Goal: Information Seeking & Learning: Check status

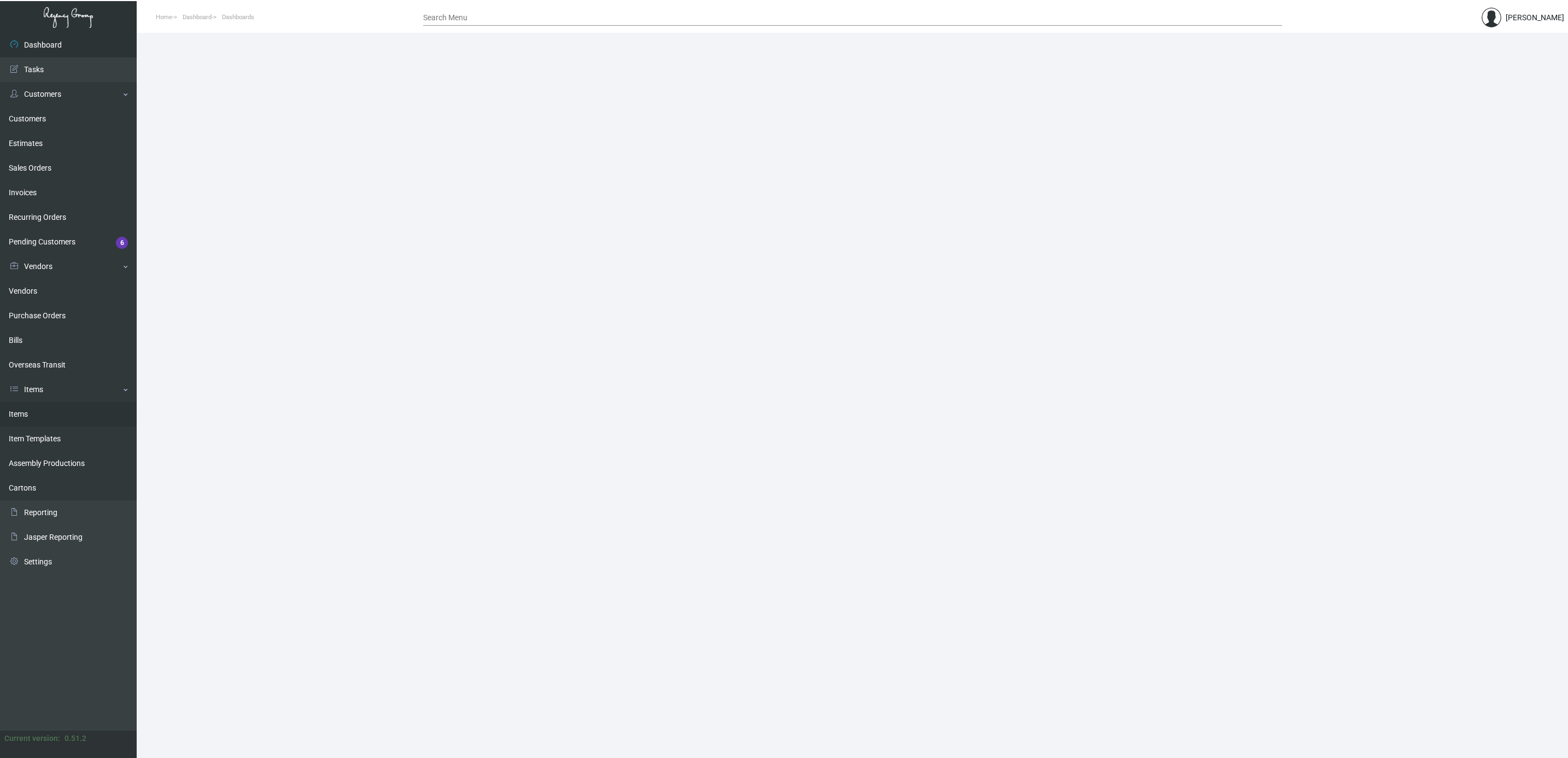
click at [24, 410] on link "Items" at bounding box center [68, 414] width 137 height 25
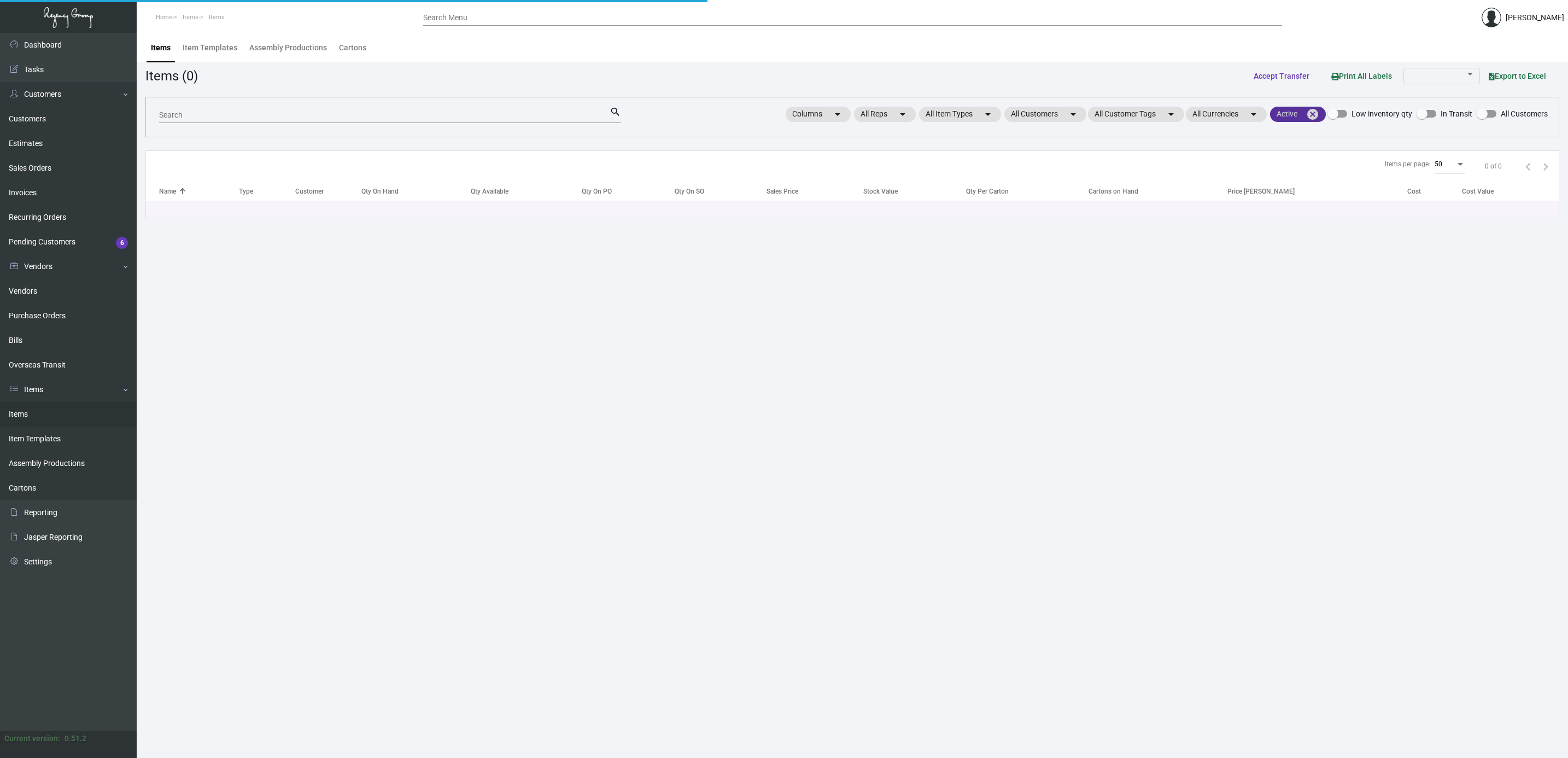
click at [1251, 112] on mat-icon "cancel" at bounding box center [1313, 114] width 13 height 13
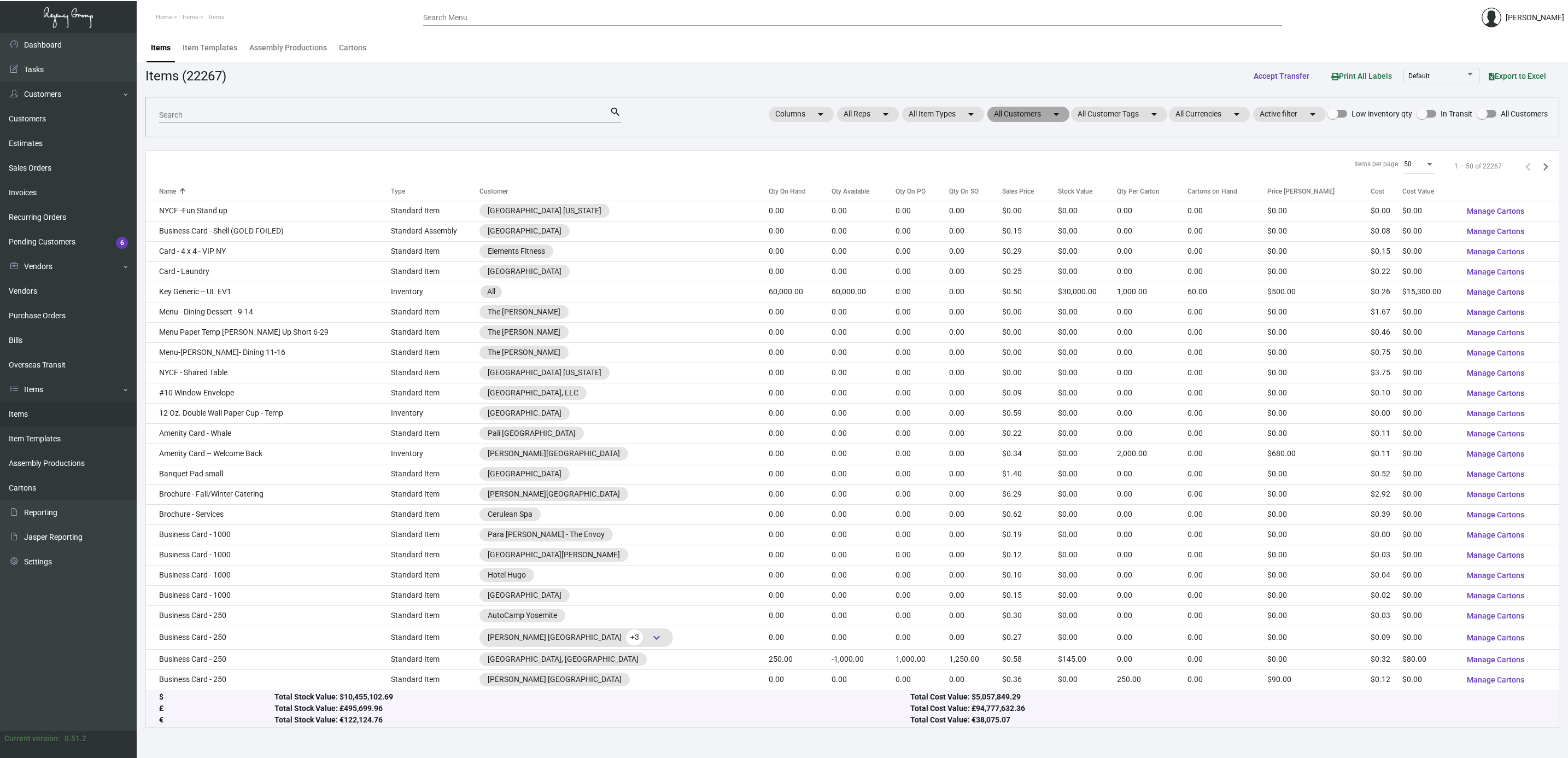
click at [1033, 120] on mat-chip "All Customers arrow_drop_down" at bounding box center [1028, 114] width 82 height 15
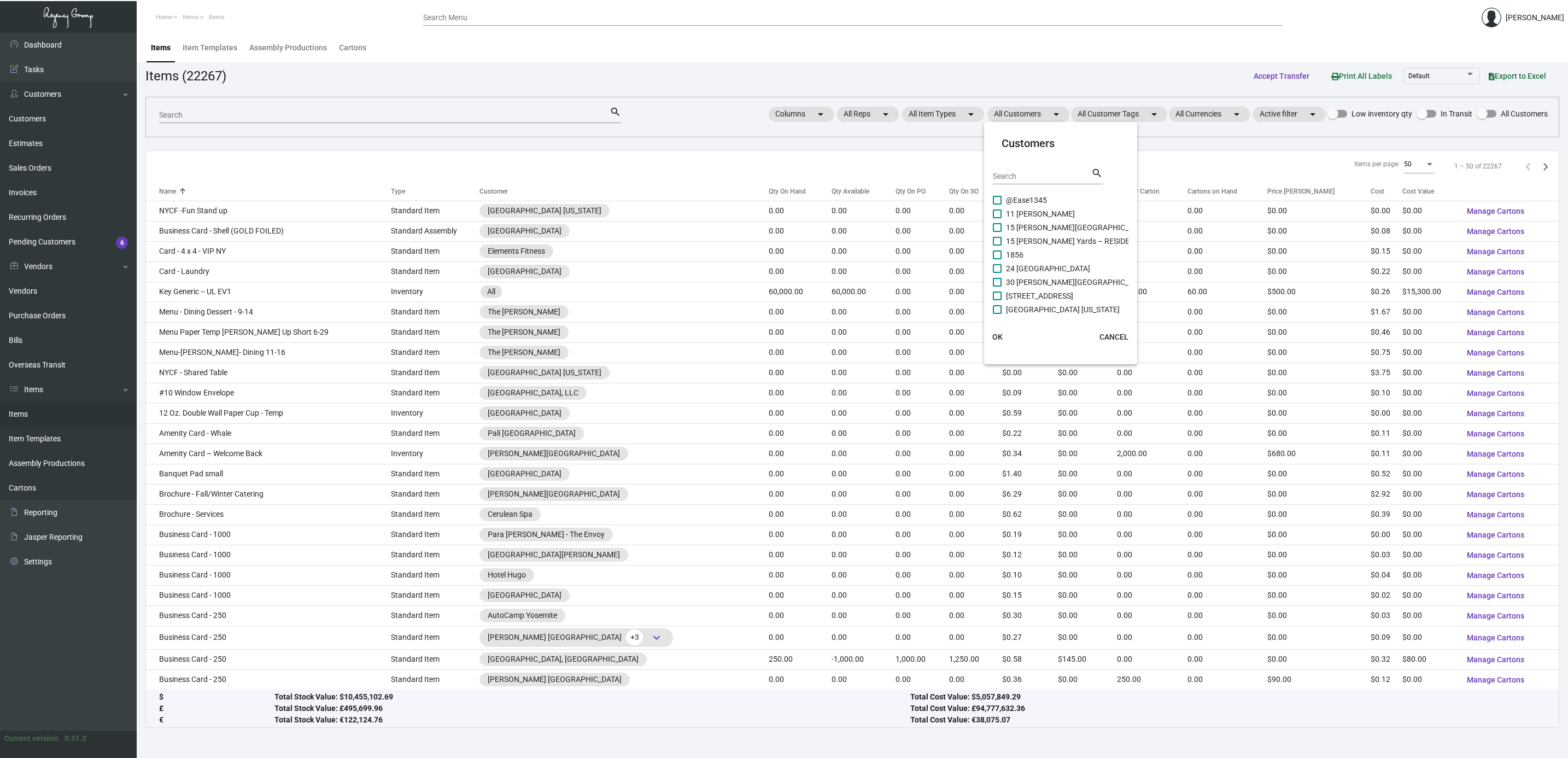
click at [1033, 173] on input "Search" at bounding box center [1042, 177] width 99 height 9
drag, startPoint x: 1047, startPoint y: 173, endPoint x: 896, endPoint y: 147, distance: 153.2
click at [920, 147] on div "Customers marg Search search Margaritaville Beach Hotel Pensacola Margaritavill…" at bounding box center [784, 379] width 1568 height 758
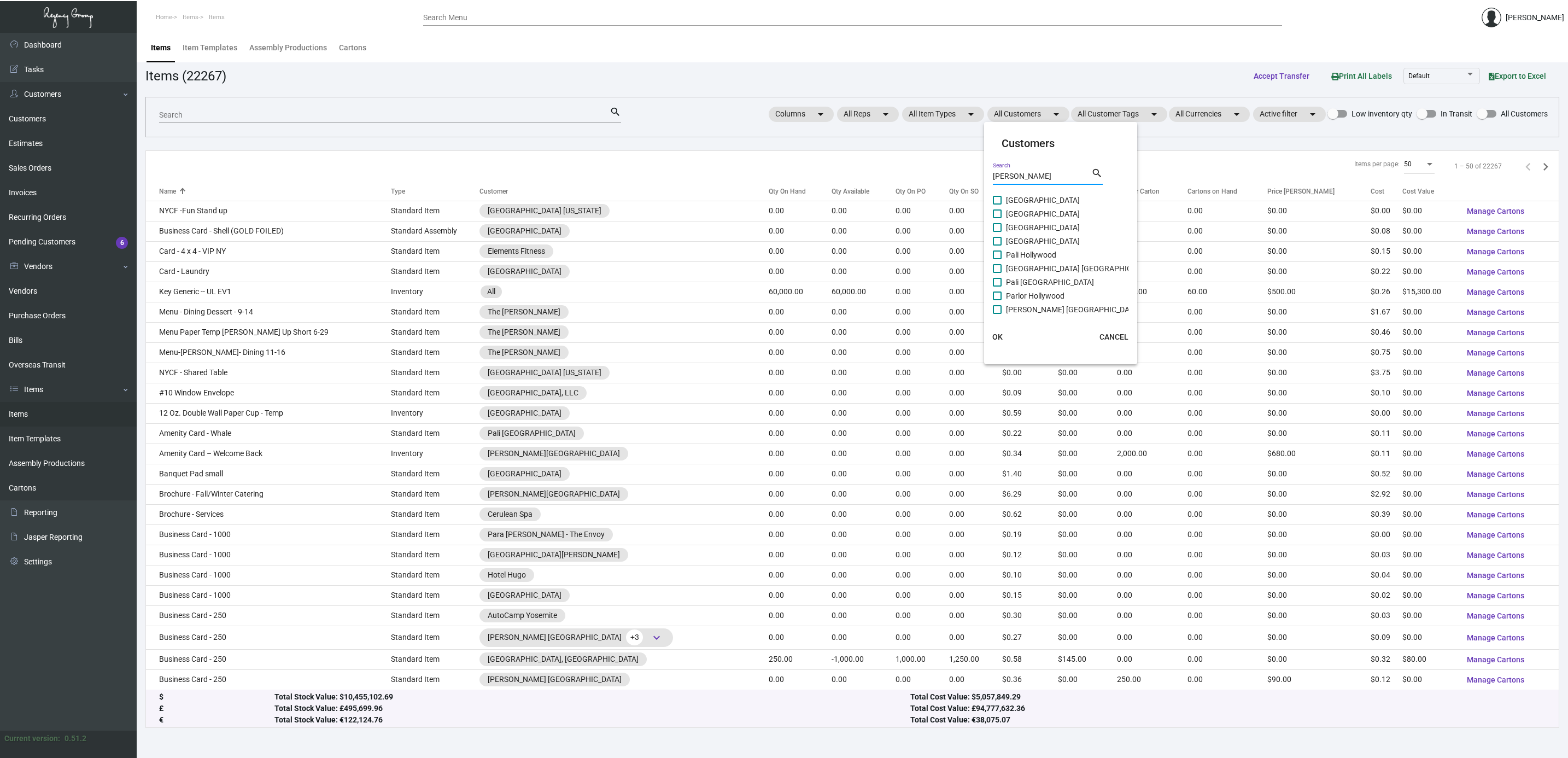
type input "holly"
click at [1065, 225] on span "[GEOGRAPHIC_DATA]" at bounding box center [1043, 227] width 74 height 13
click at [997, 232] on input "[GEOGRAPHIC_DATA]" at bounding box center [996, 232] width 1 height 1
checkbox input "true"
click at [997, 335] on span "OK" at bounding box center [998, 337] width 10 height 9
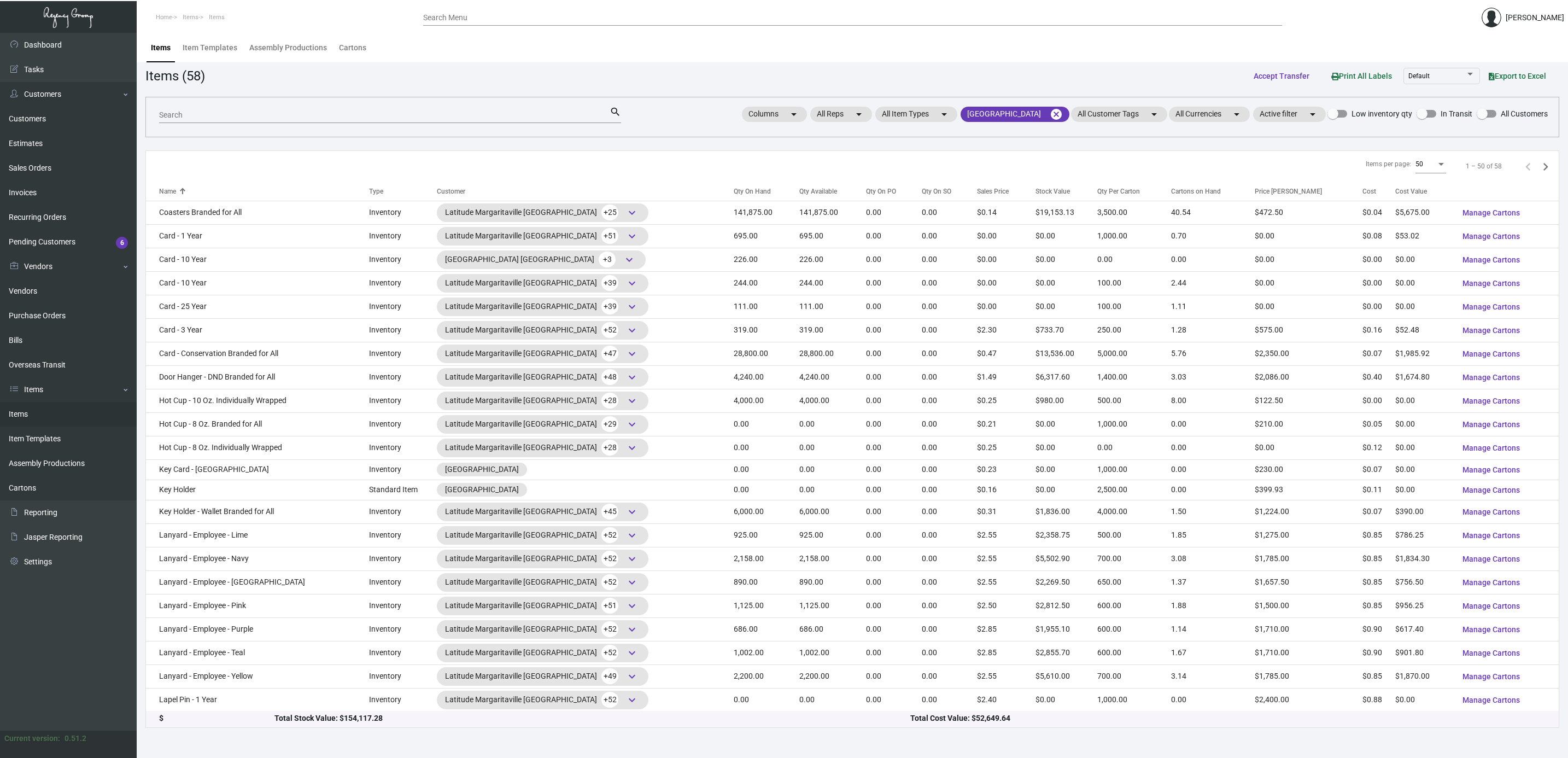
click at [405, 103] on mat-form-field "Search search" at bounding box center [390, 114] width 462 height 34
click at [404, 122] on div "Search" at bounding box center [385, 115] width 451 height 17
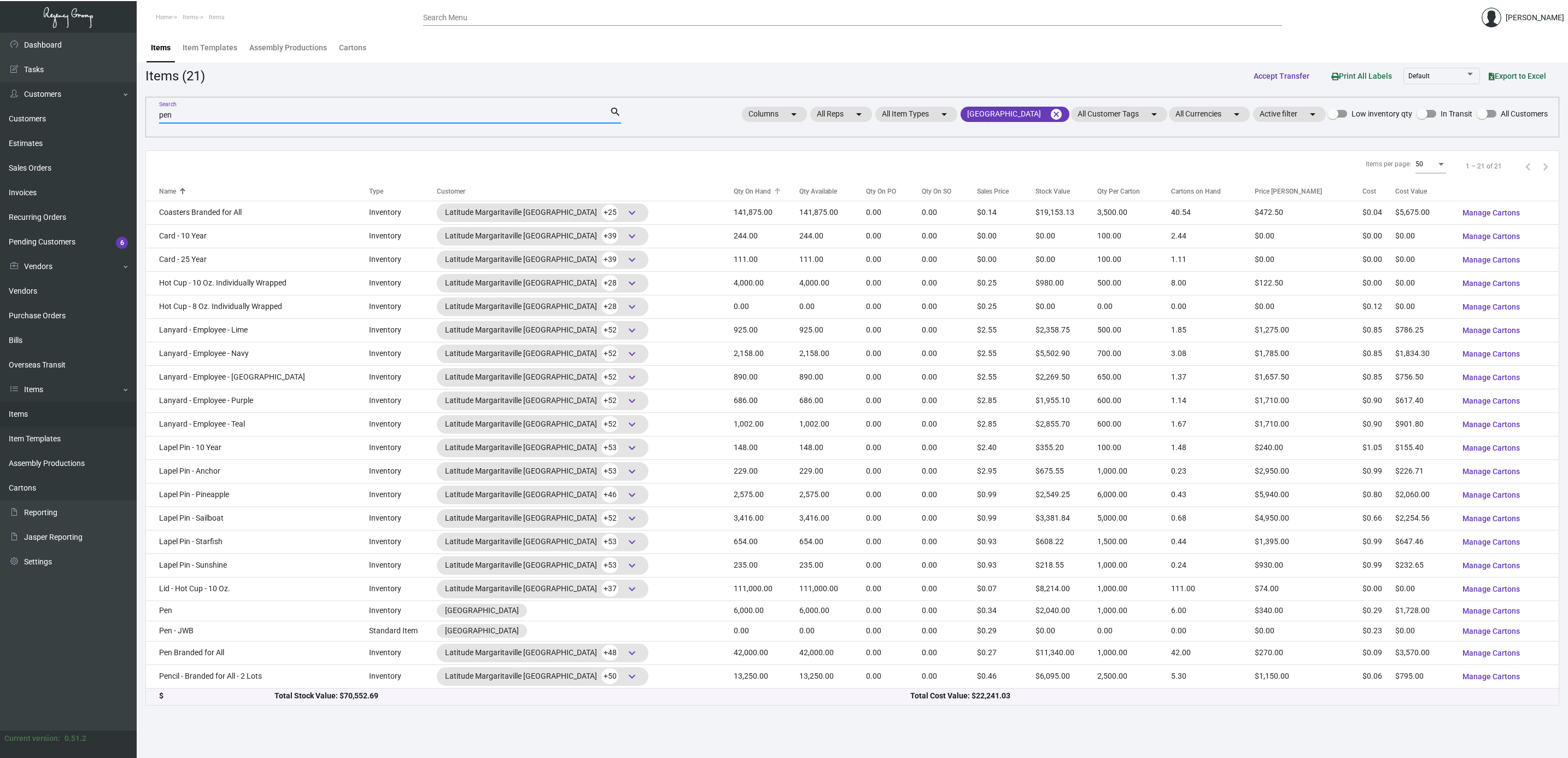
type input "pen"
click at [733, 190] on div "Qty On Hand" at bounding box center [752, 191] width 37 height 10
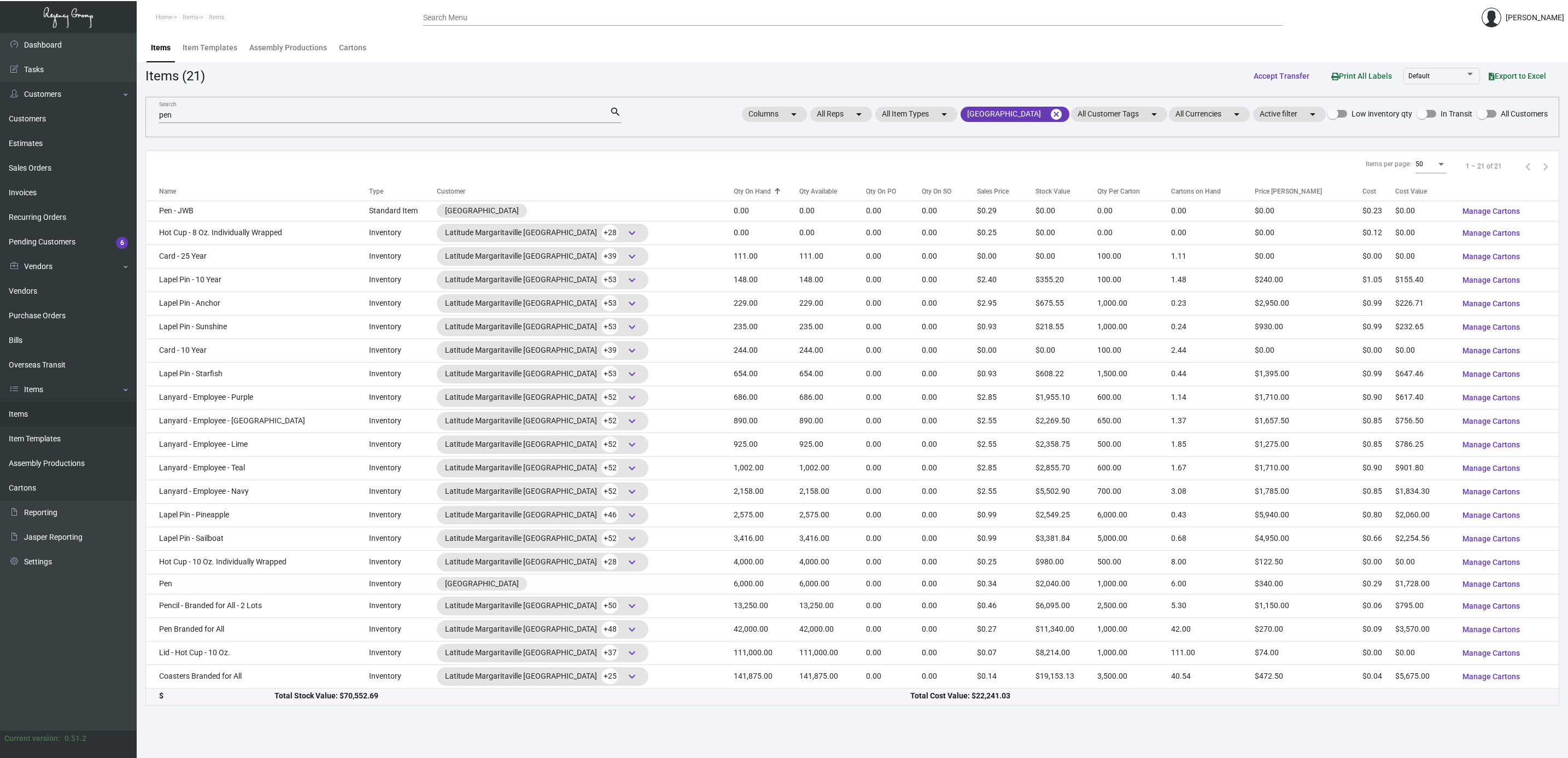
click at [733, 190] on div "Qty On Hand" at bounding box center [752, 191] width 37 height 10
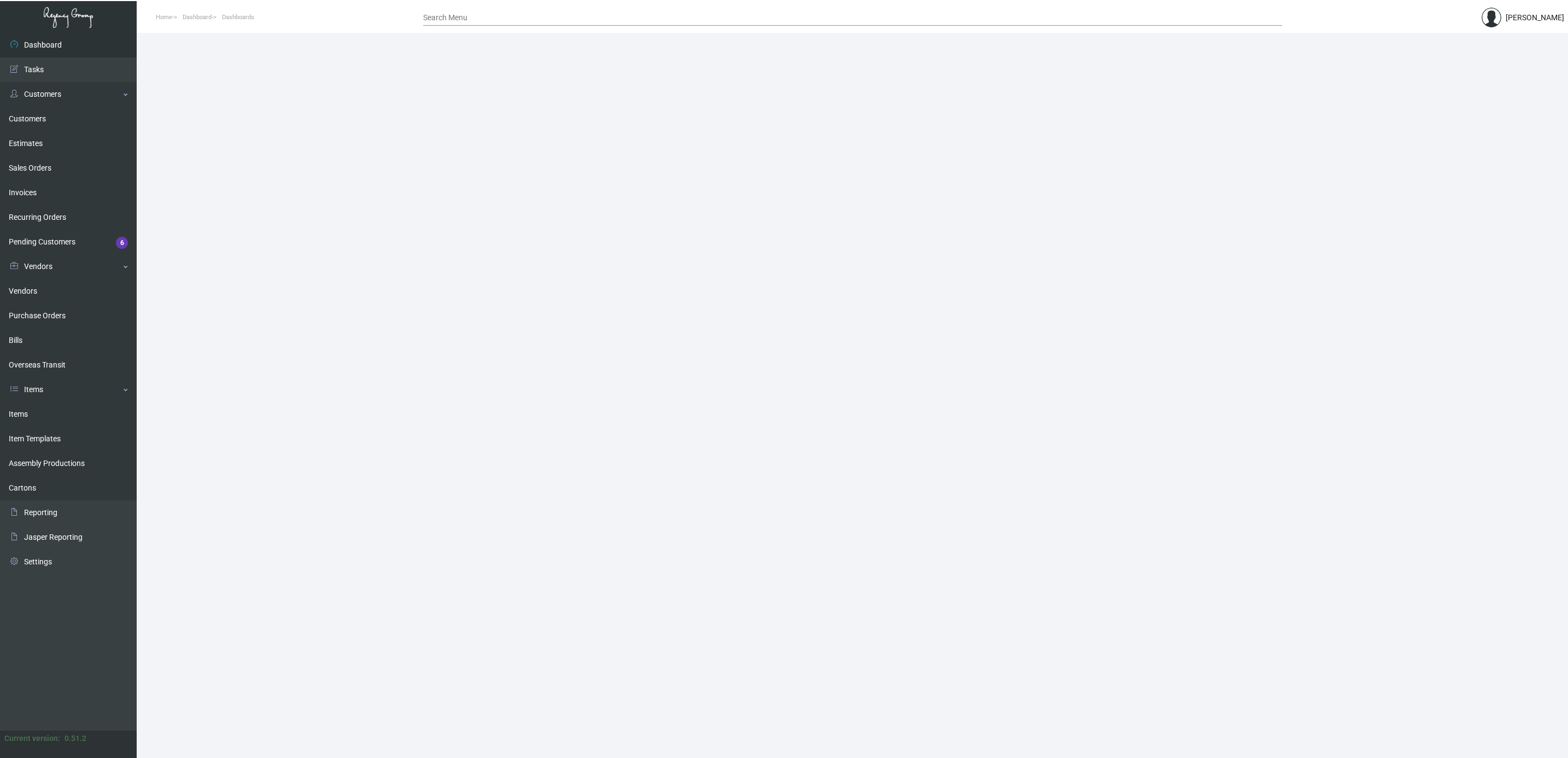
drag, startPoint x: 15, startPoint y: 408, endPoint x: 202, endPoint y: 404, distance: 187.0
click at [15, 408] on link "Items" at bounding box center [68, 414] width 137 height 25
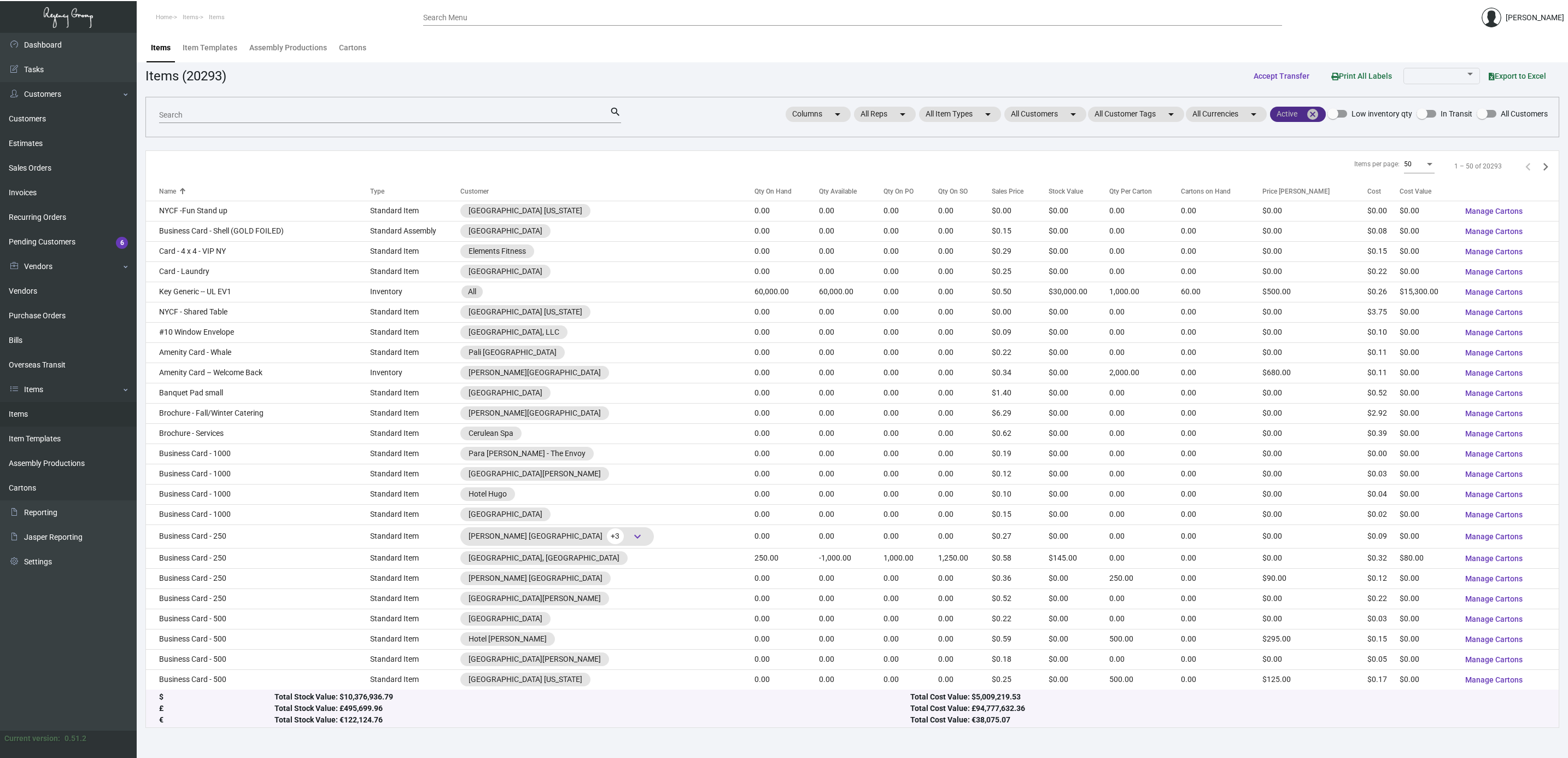
click at [1251, 113] on mat-icon "cancel" at bounding box center [1313, 114] width 13 height 13
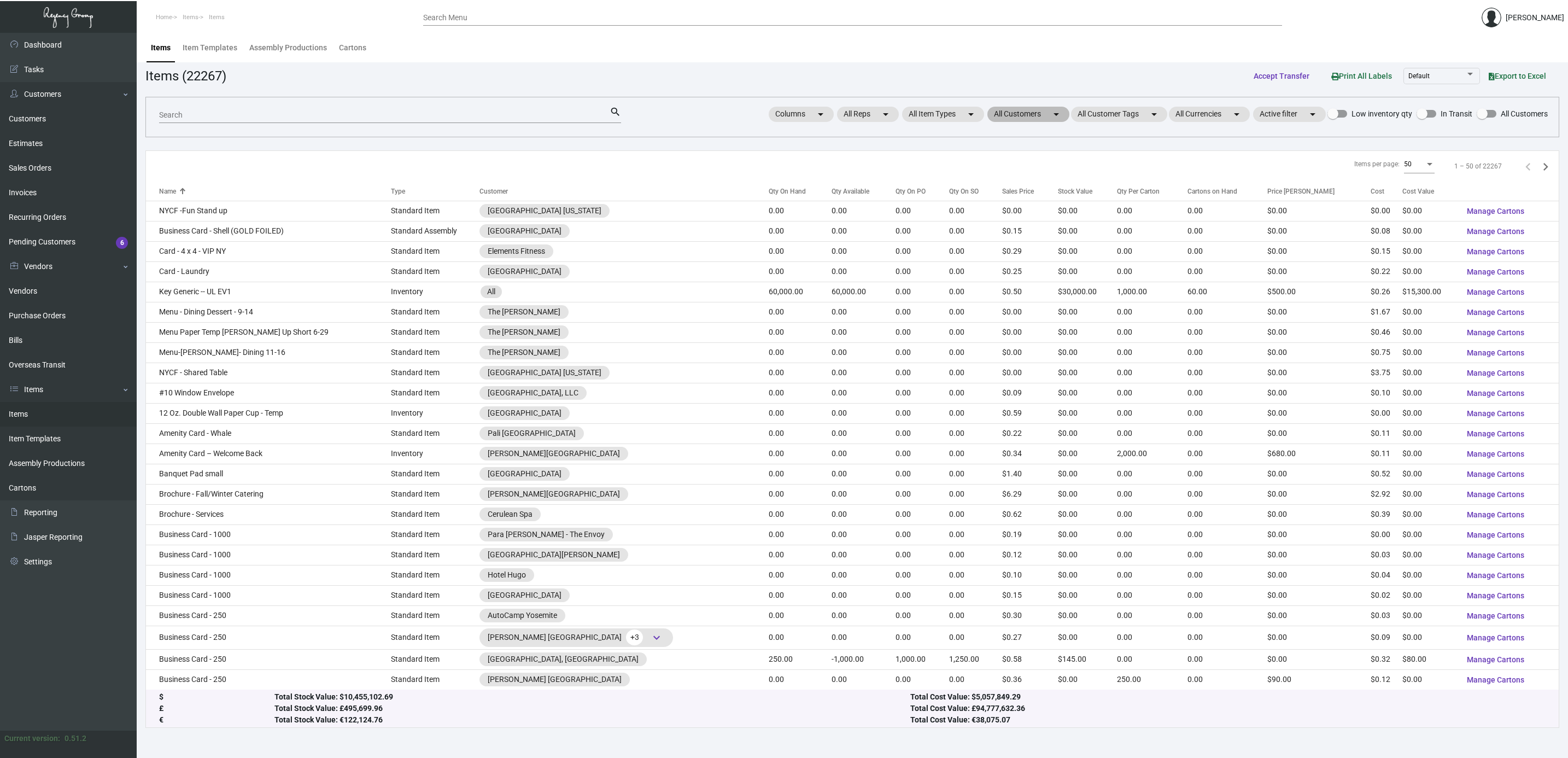
click at [996, 111] on mat-chip "All Customers arrow_drop_down" at bounding box center [1028, 114] width 82 height 15
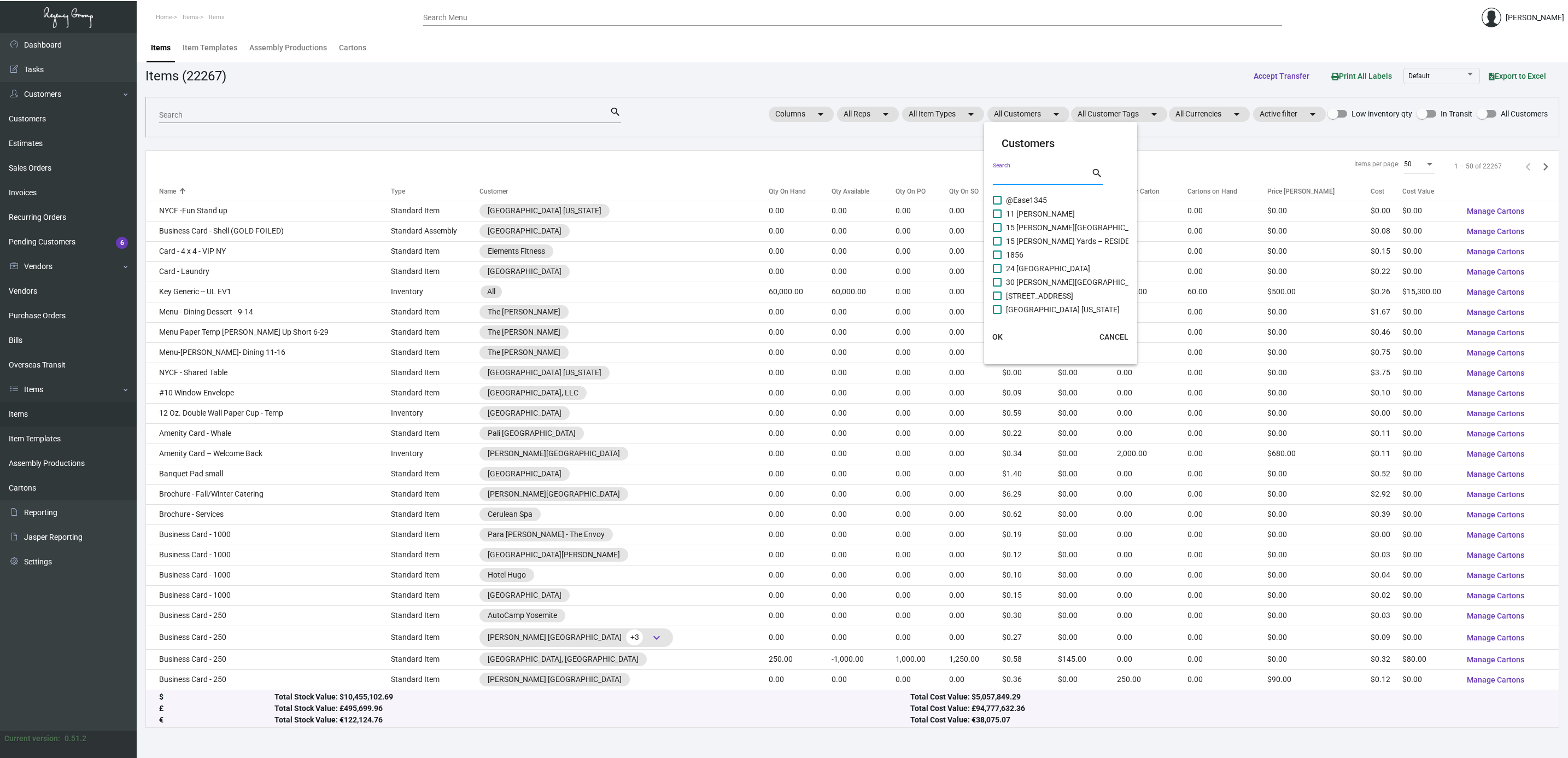
click at [1028, 173] on input "Search" at bounding box center [1042, 177] width 99 height 9
type input "marg"
click at [1063, 287] on span "Margaritaville Corp" at bounding box center [1038, 291] width 64 height 13
click at [997, 296] on input "Margaritaville Corp" at bounding box center [996, 296] width 1 height 1
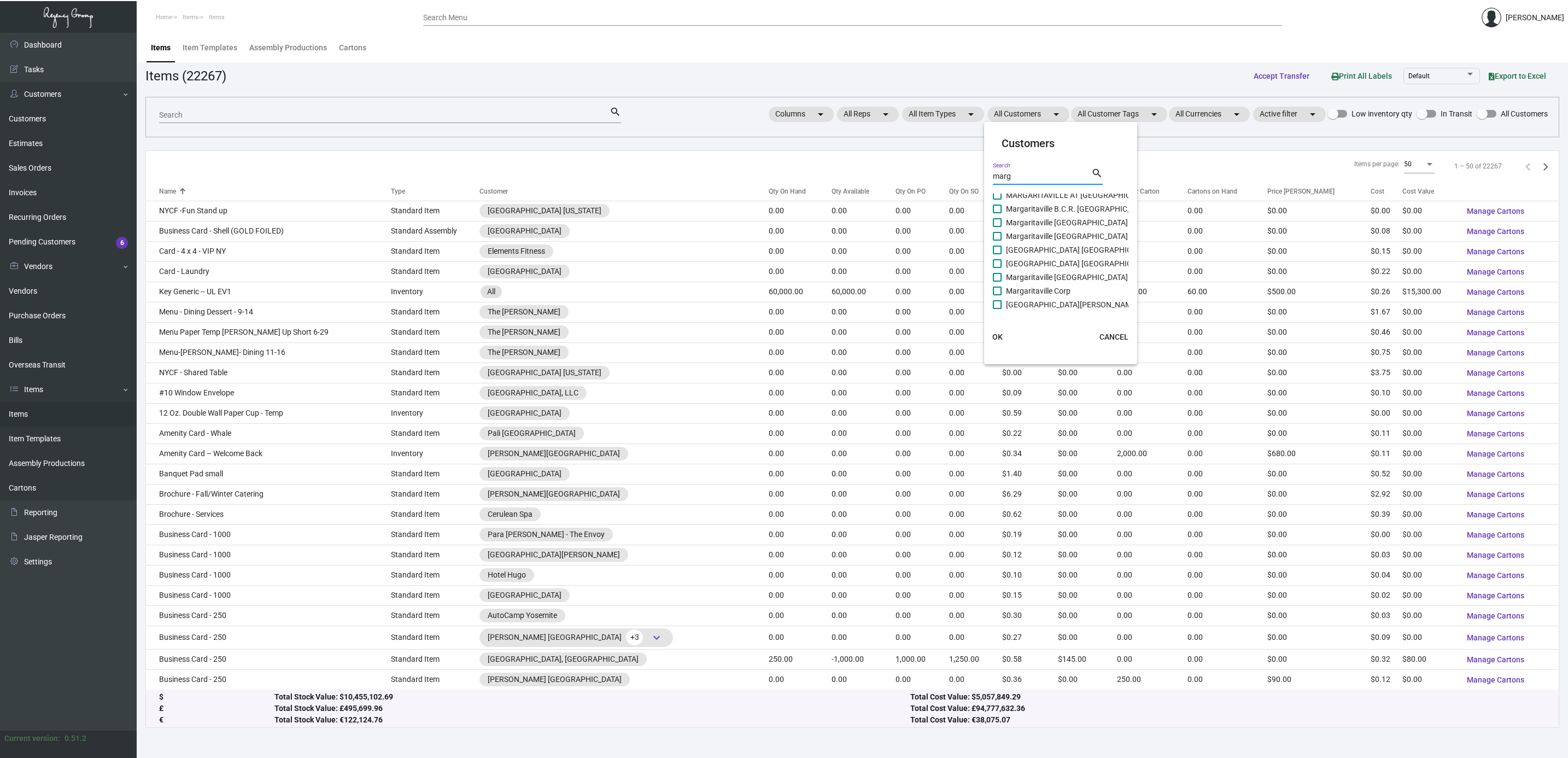
checkbox input "true"
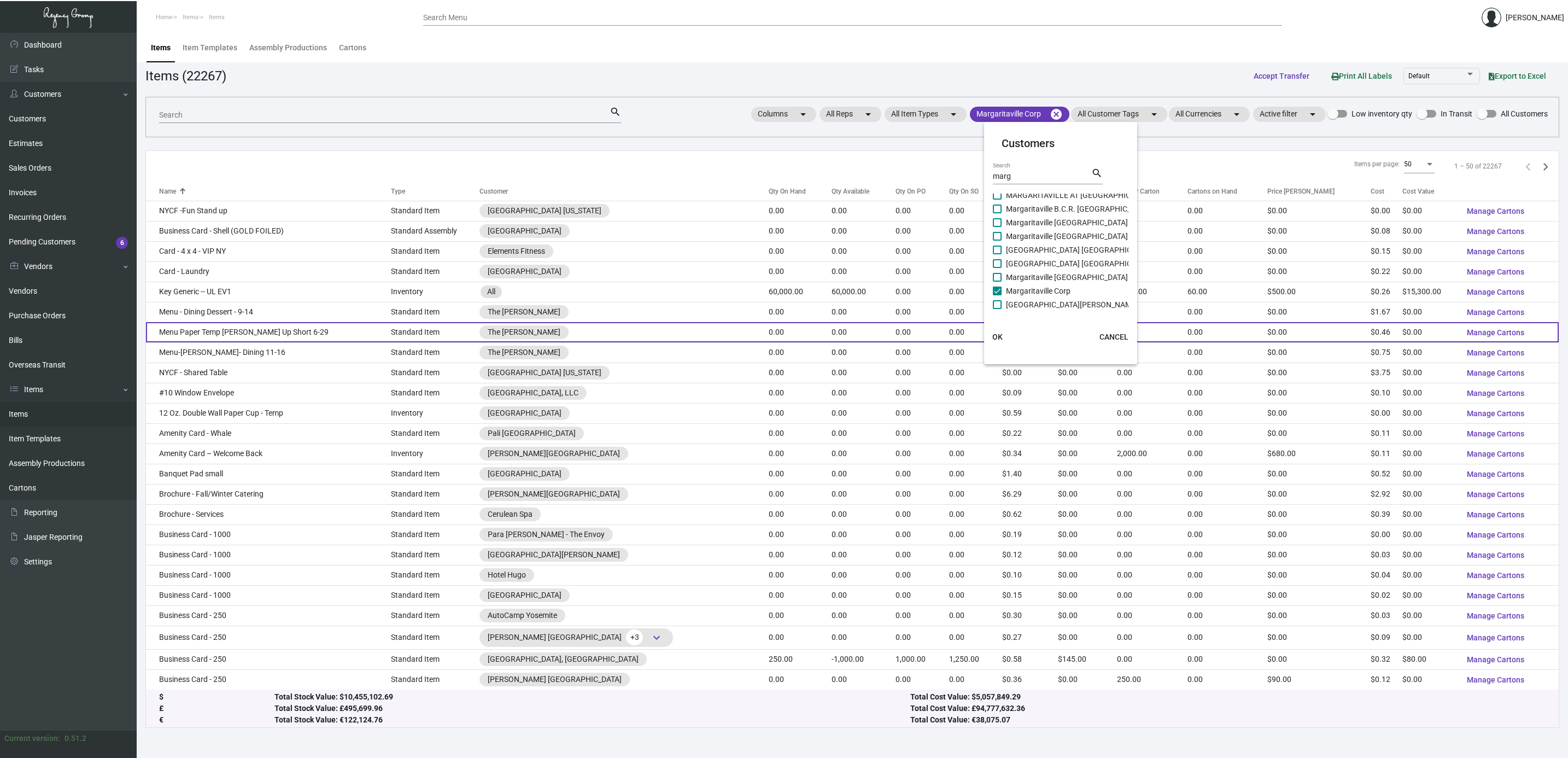
drag, startPoint x: 1002, startPoint y: 334, endPoint x: 994, endPoint y: 333, distance: 8.1
click at [1001, 335] on span "OK" at bounding box center [998, 337] width 10 height 9
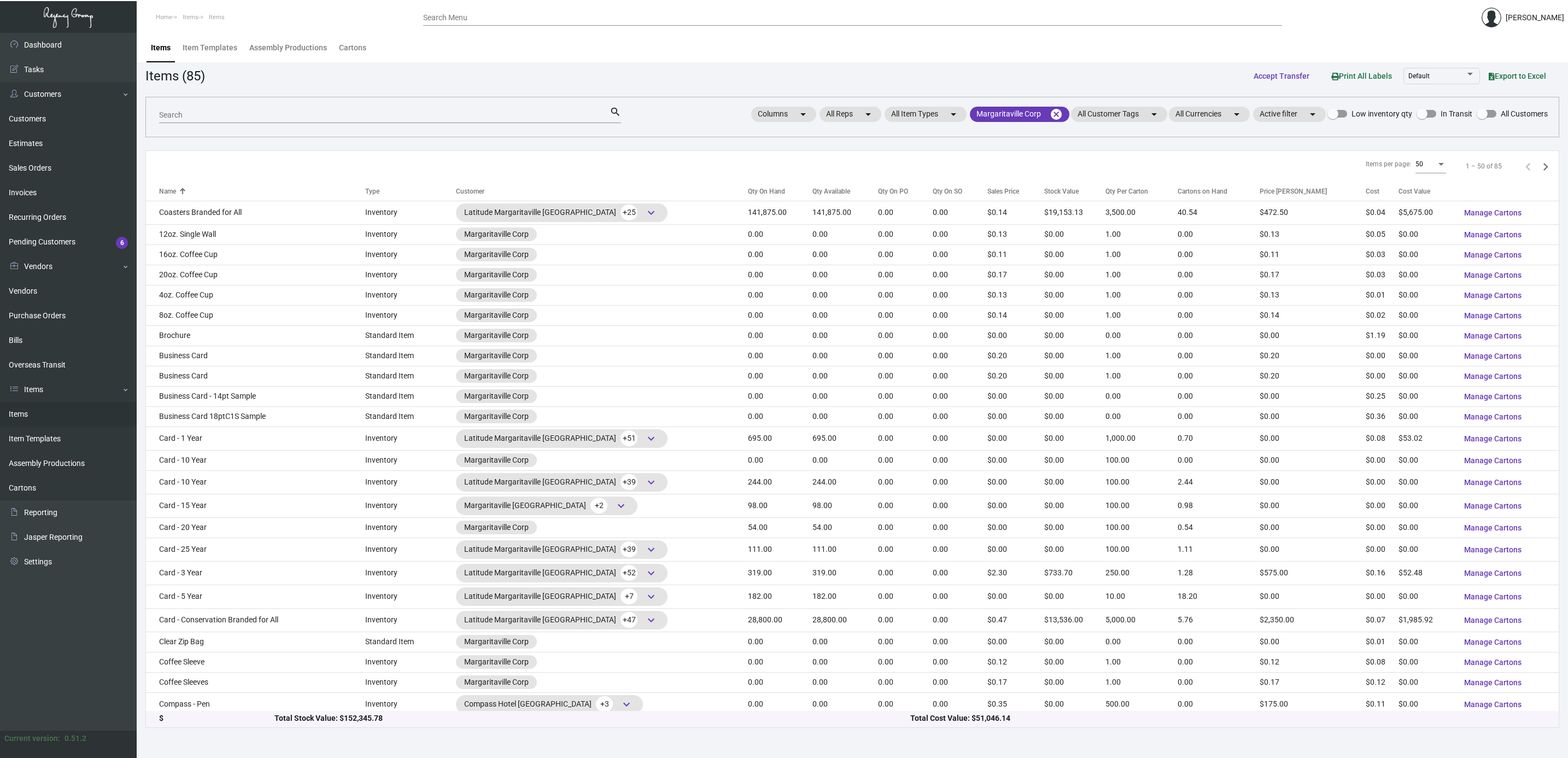
click at [512, 111] on input "Search" at bounding box center [385, 115] width 451 height 9
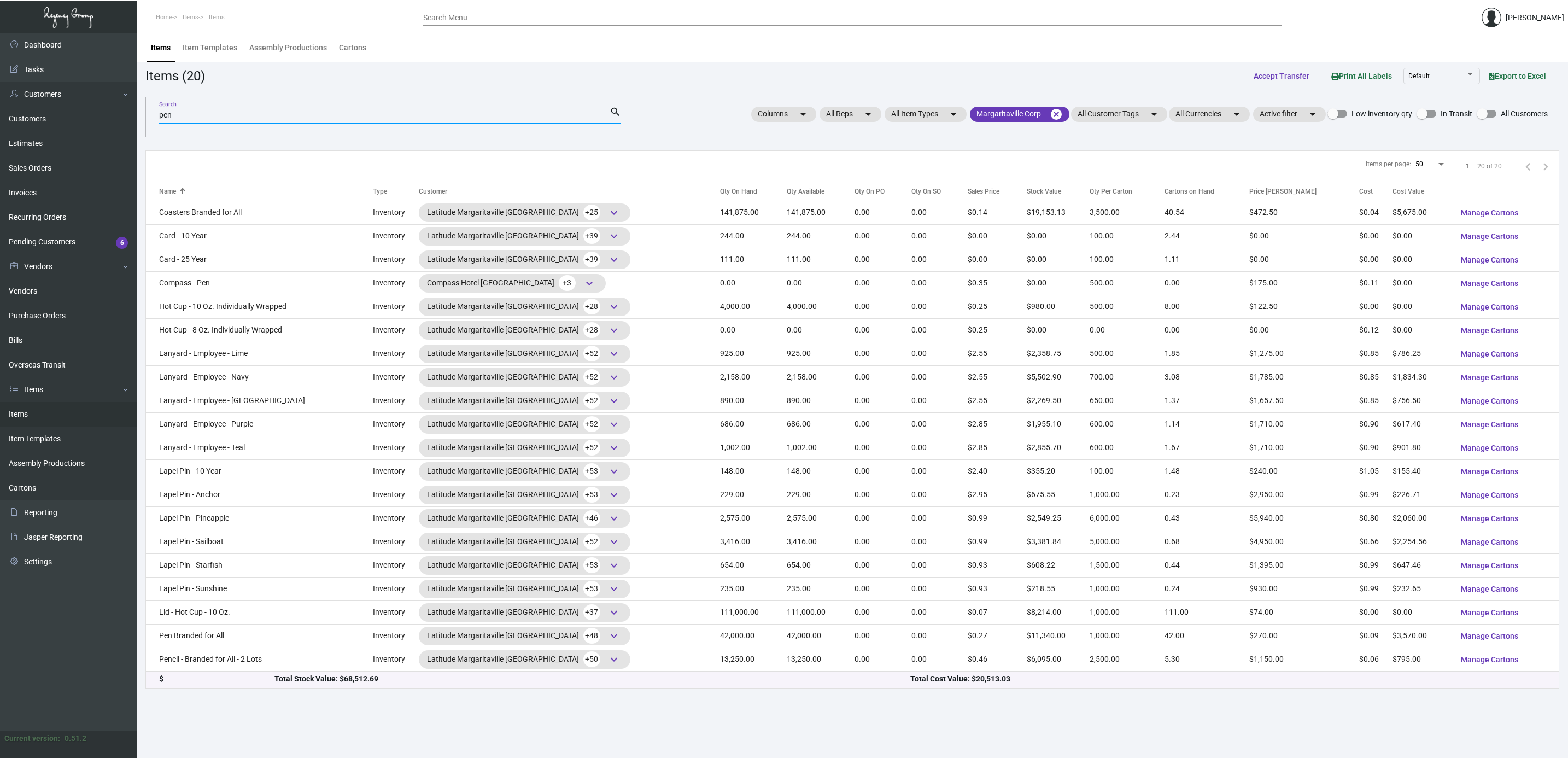
type input "pen"
click at [720, 189] on div "Qty On Hand" at bounding box center [738, 191] width 37 height 10
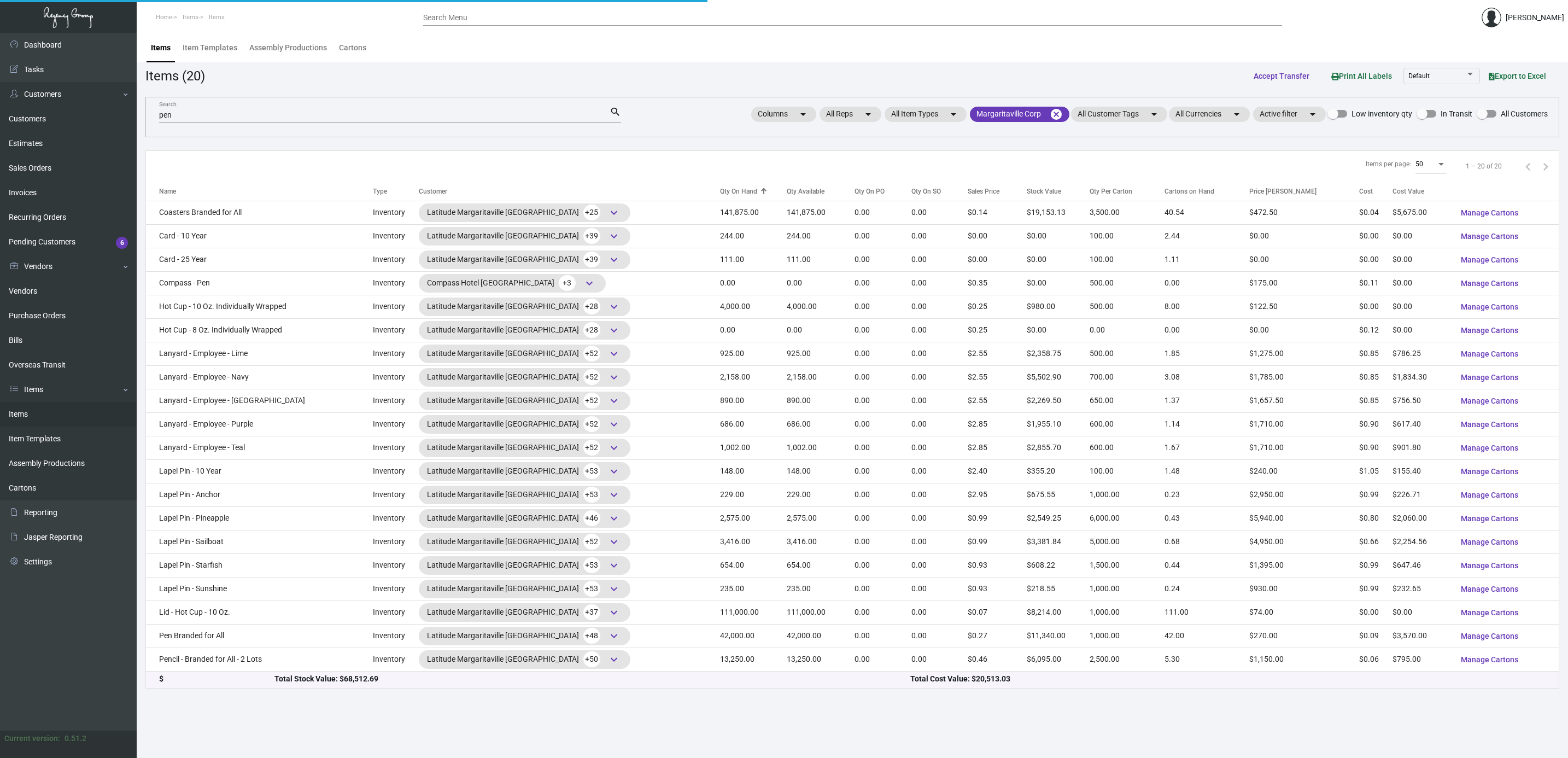
click at [720, 191] on div "Qty On Hand" at bounding box center [738, 191] width 37 height 10
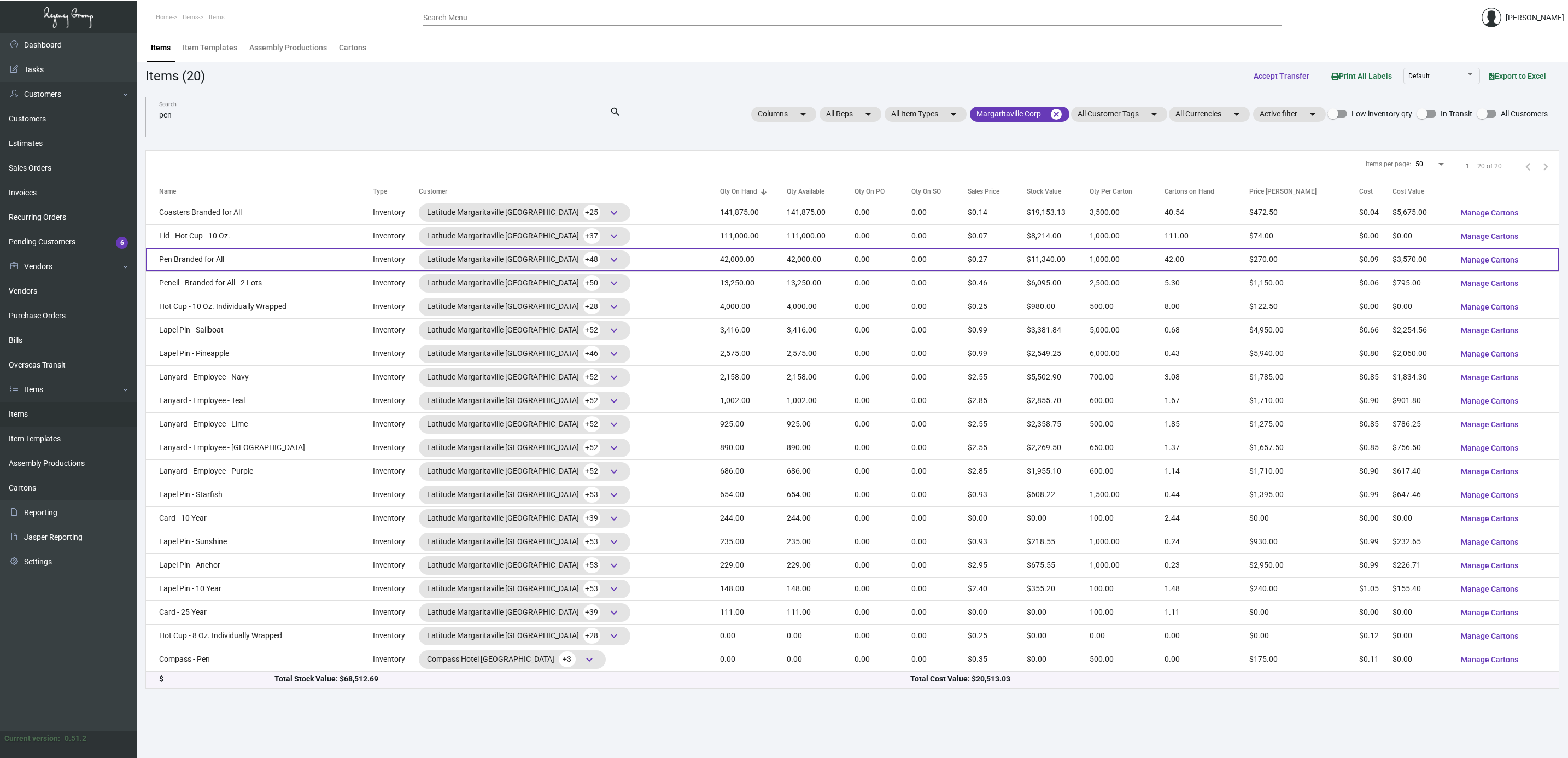
click at [210, 263] on td "Pen Branded for All" at bounding box center [259, 259] width 227 height 24
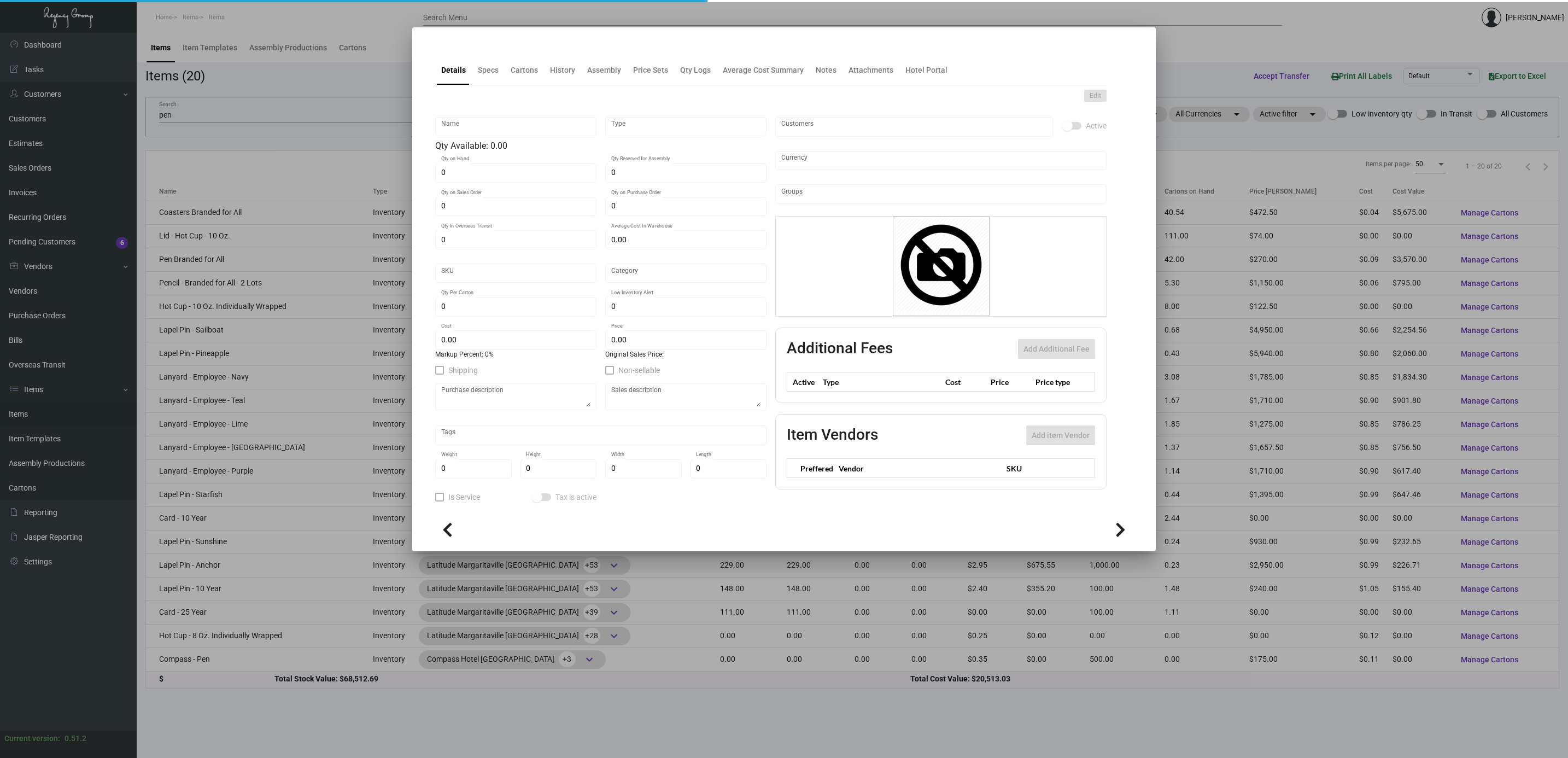
type input "Pen Branded for All"
type input "Inventory"
type input "42,000"
type input "$ 0.00"
type input "MARGBFAPEN"
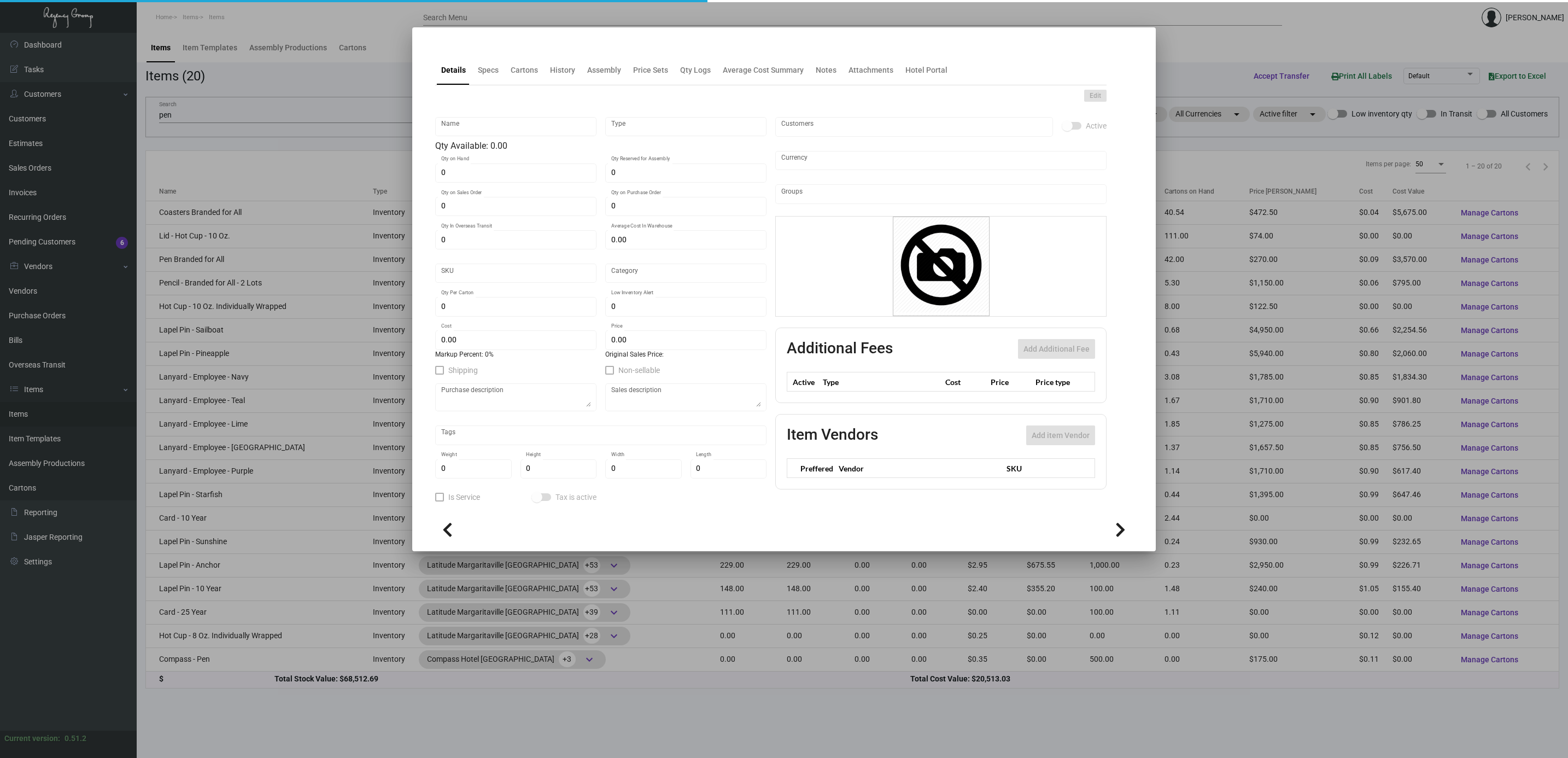
type input "Standard"
type input "1,000"
type input "0.35"
type input "$ 0.085"
type input "$ 0.27"
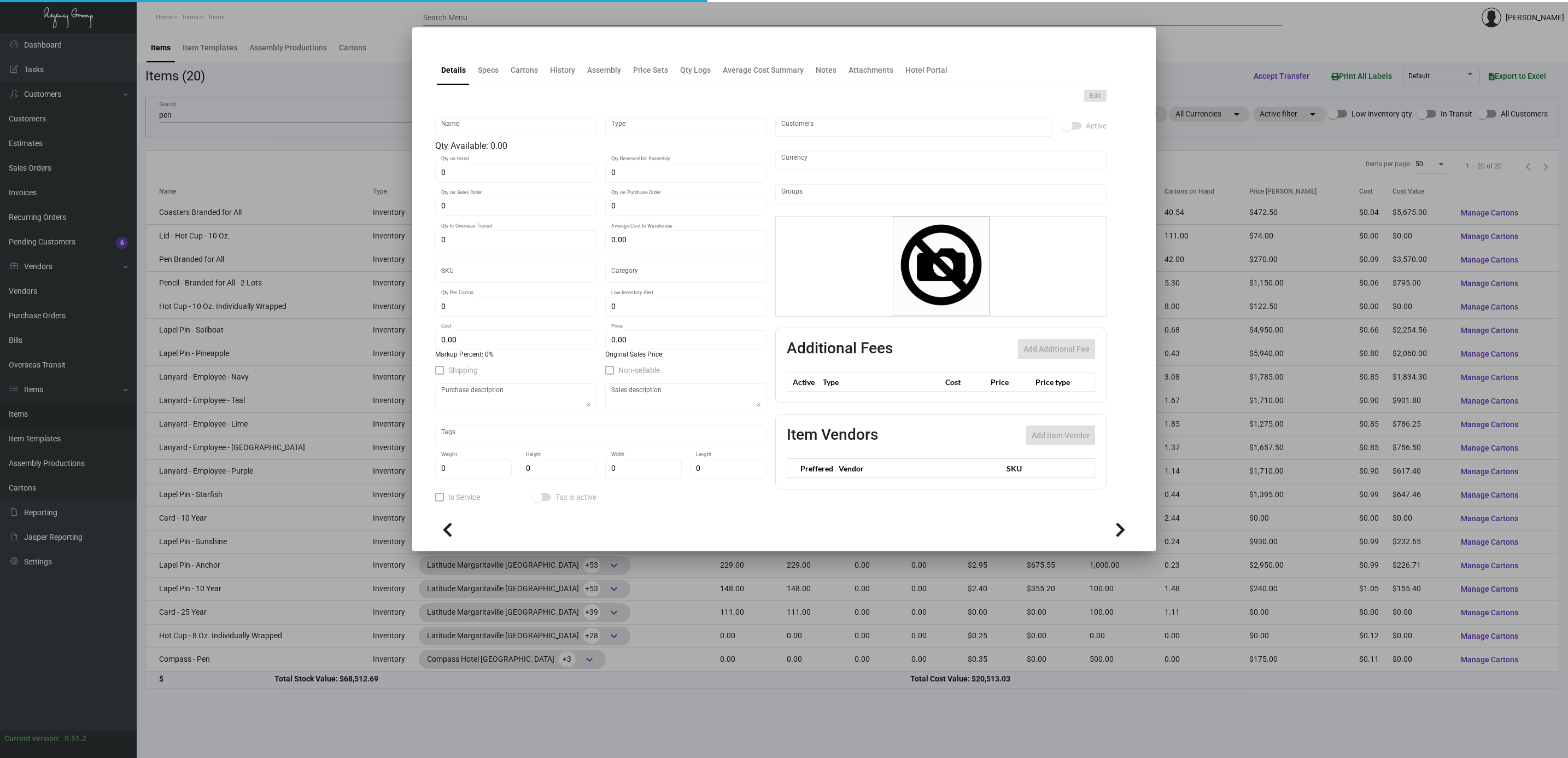
checkbox input "true"
type input "United States Dollar $"
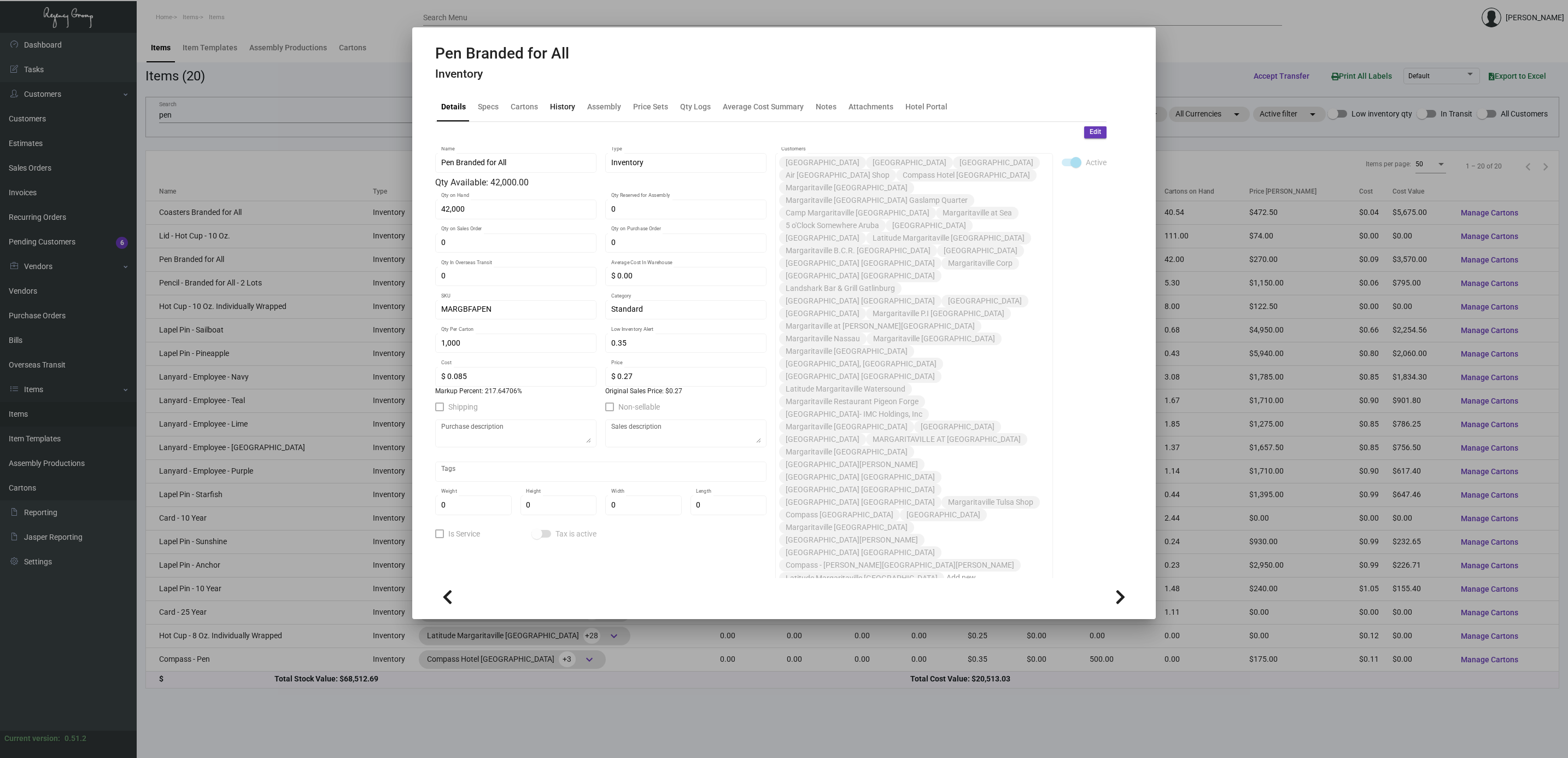
click at [567, 106] on div "History" at bounding box center [563, 106] width 25 height 11
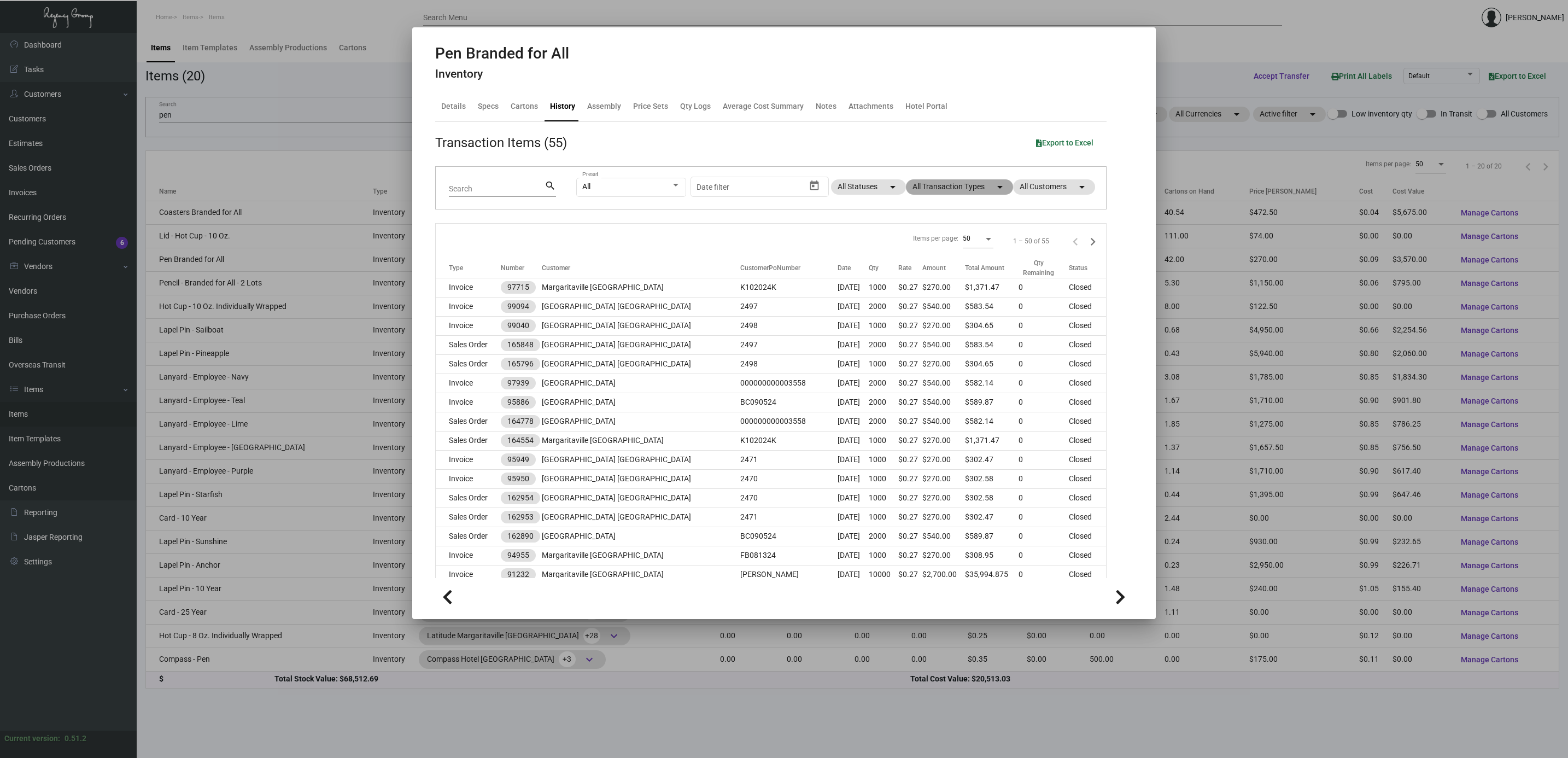
click at [937, 191] on mat-chip "All Transaction Types arrow_drop_down" at bounding box center [959, 187] width 107 height 15
click at [955, 324] on span "Purchase Order" at bounding box center [940, 328] width 53 height 13
click at [905, 333] on input "Purchase Order" at bounding box center [905, 333] width 1 height 1
checkbox input "true"
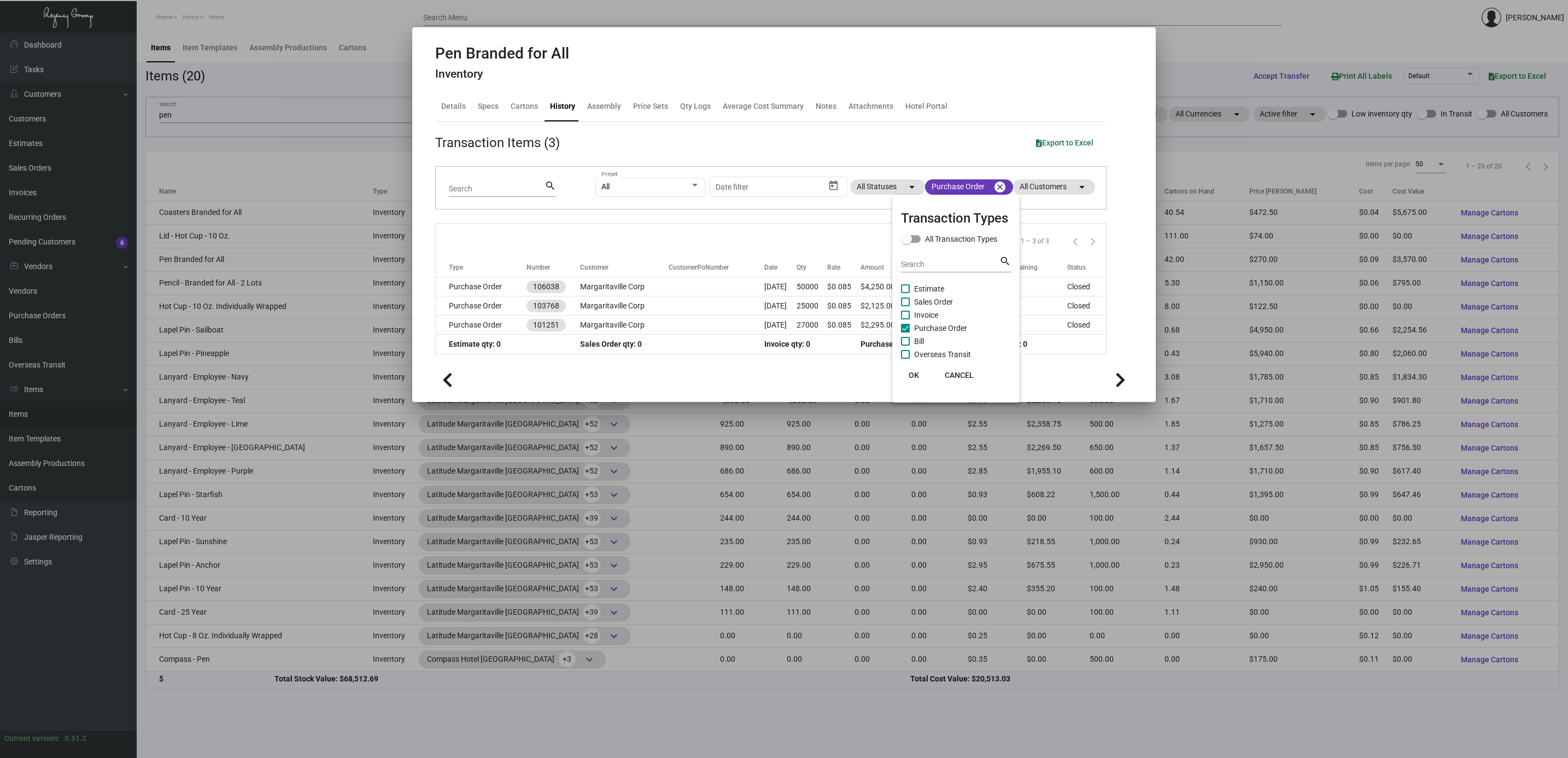
click at [489, 288] on div at bounding box center [784, 379] width 1568 height 758
click at [489, 288] on td "Purchase Order" at bounding box center [481, 287] width 91 height 19
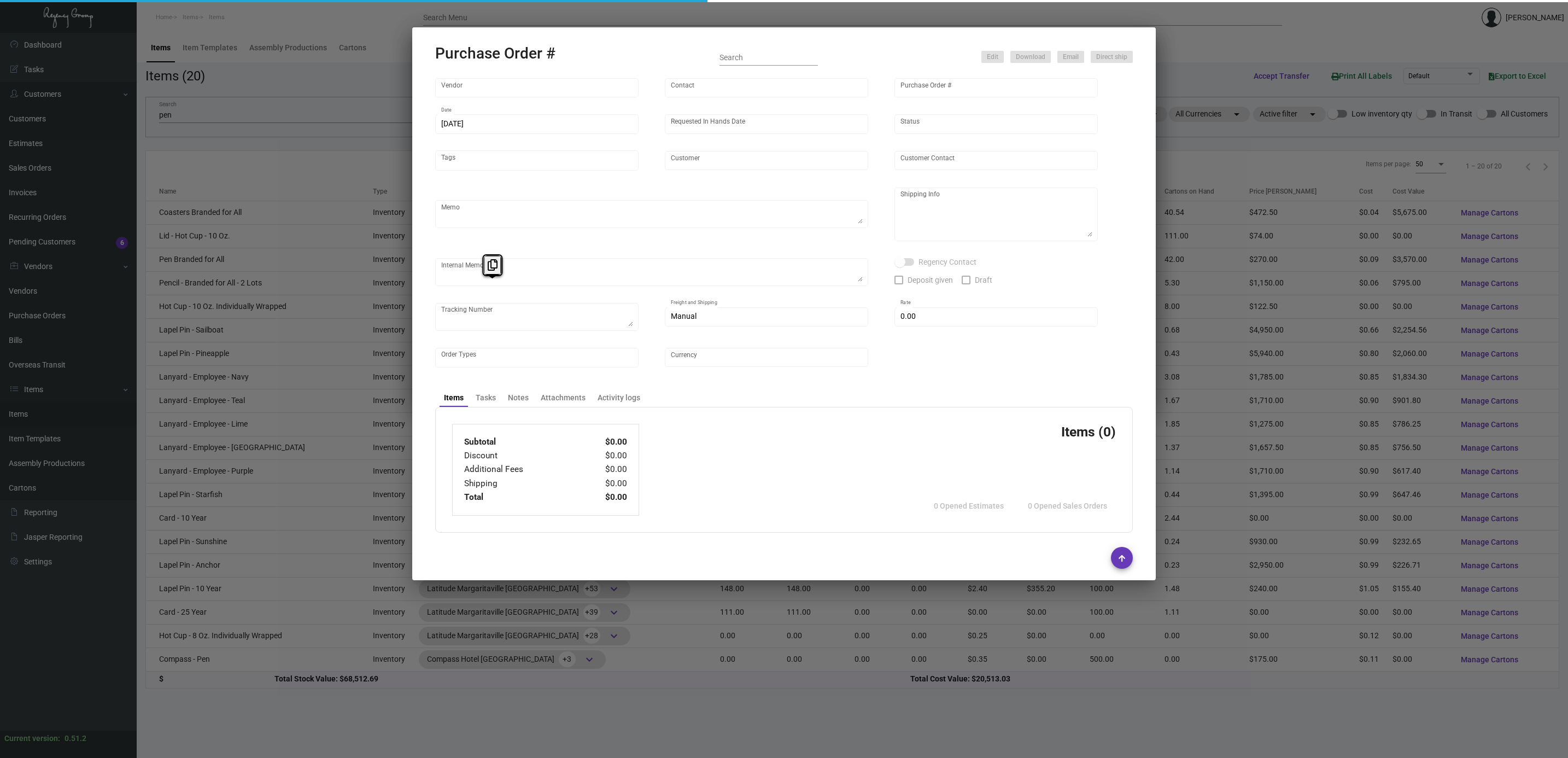
type input "Prostar - Pens"
type input "[PERSON_NAME]"
type input "106038"
type input "[DATE]"
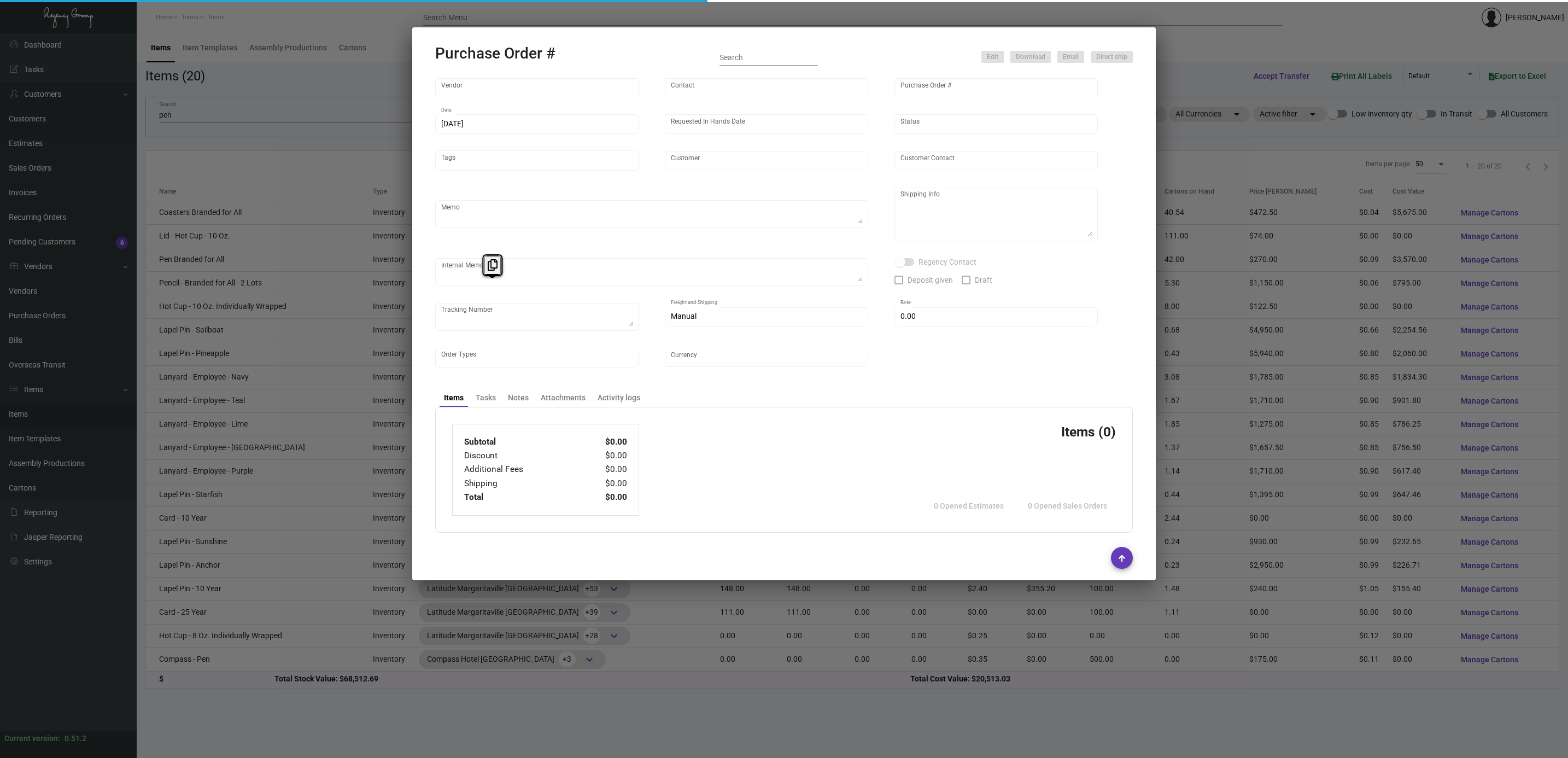
type input "Margaritaville Corp"
type textarea "Please ship by boat to our NJ warehouse."
type textarea "Regency Group NJ - [PERSON_NAME] [STREET_ADDRESS]"
checkbox input "true"
type input "$ 0.00"
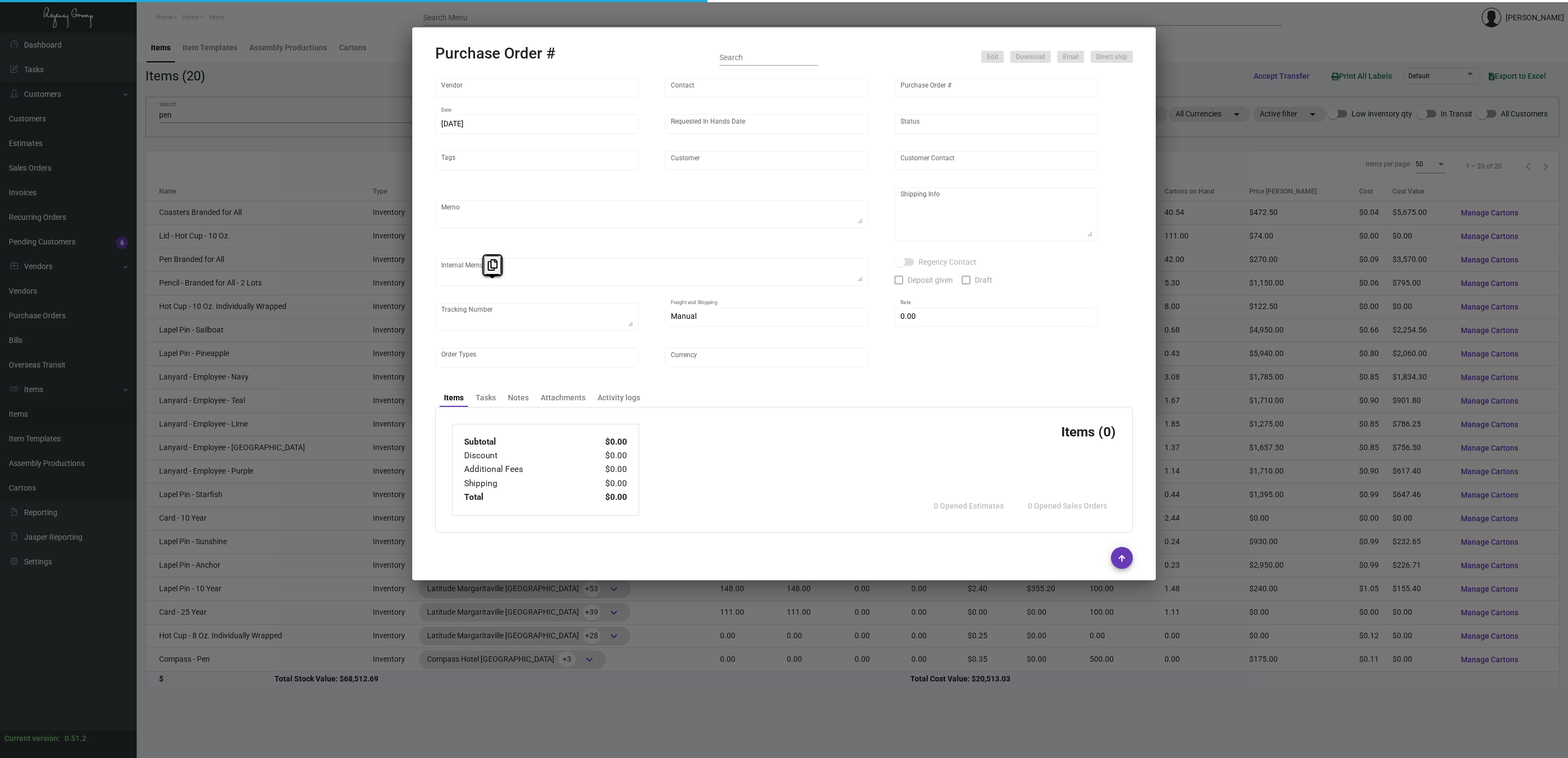
type input "United States Dollar $"
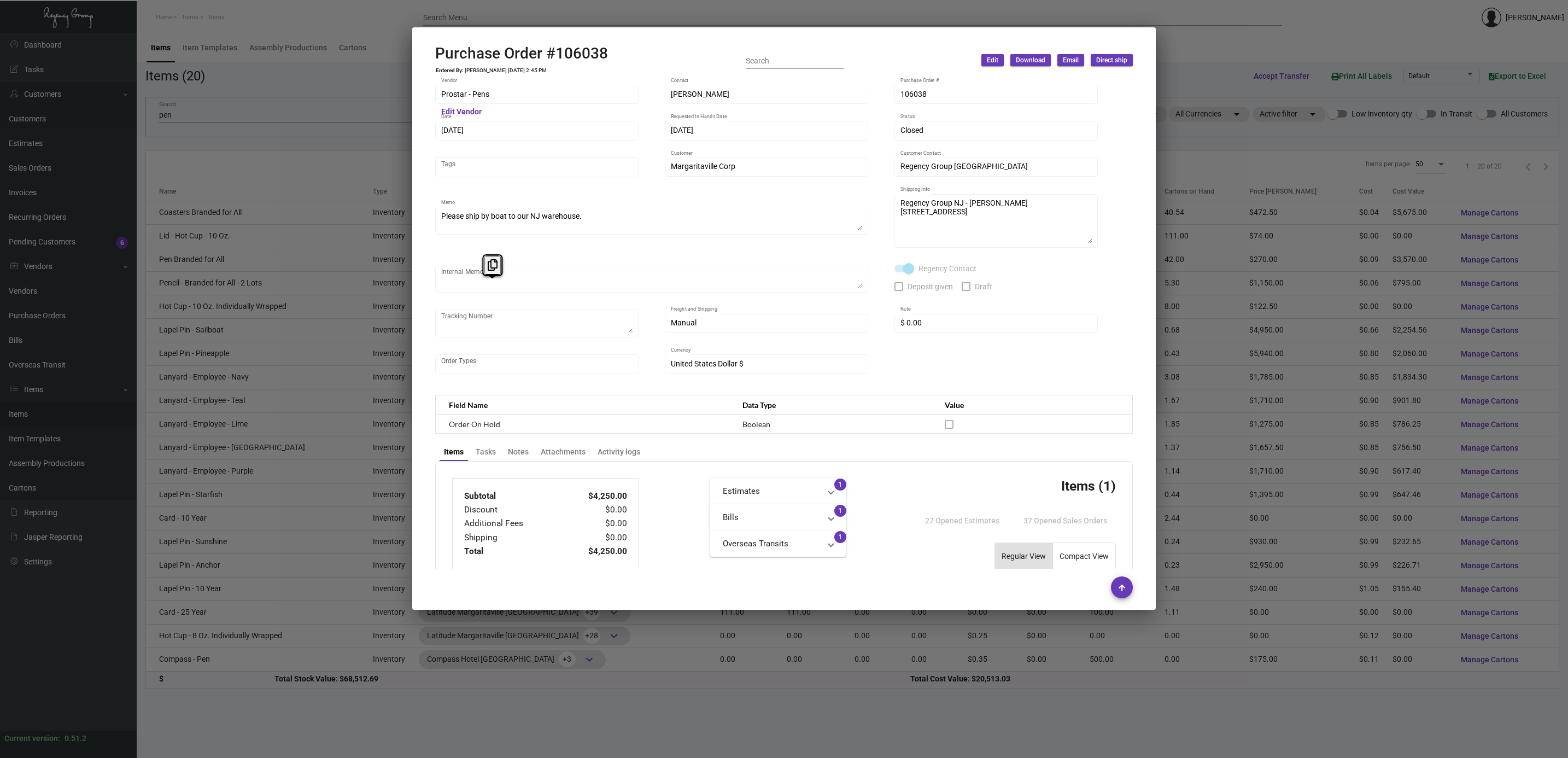
click at [789, 15] on div at bounding box center [784, 379] width 1568 height 758
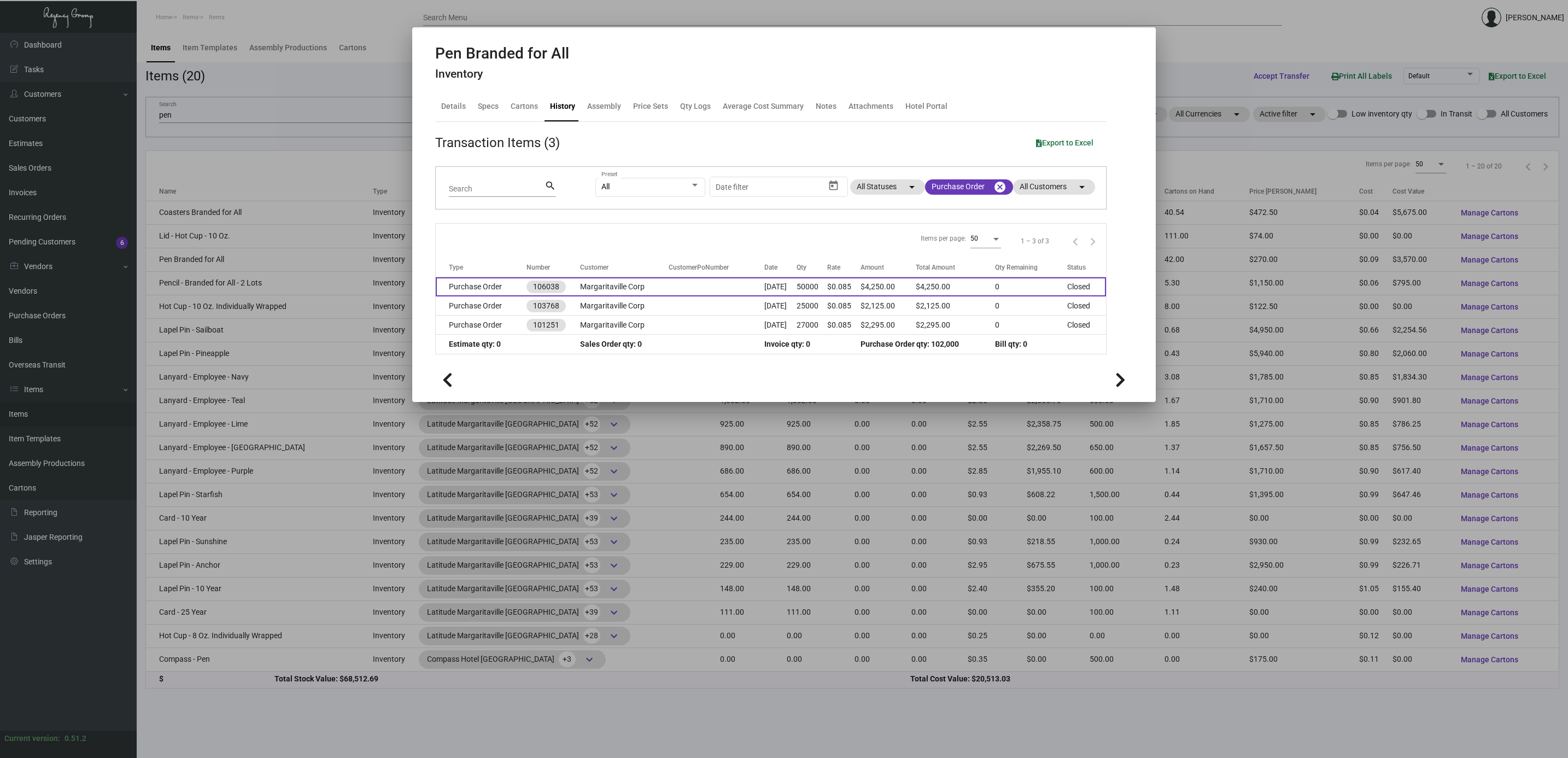
click at [479, 289] on td "Purchase Order" at bounding box center [481, 287] width 91 height 19
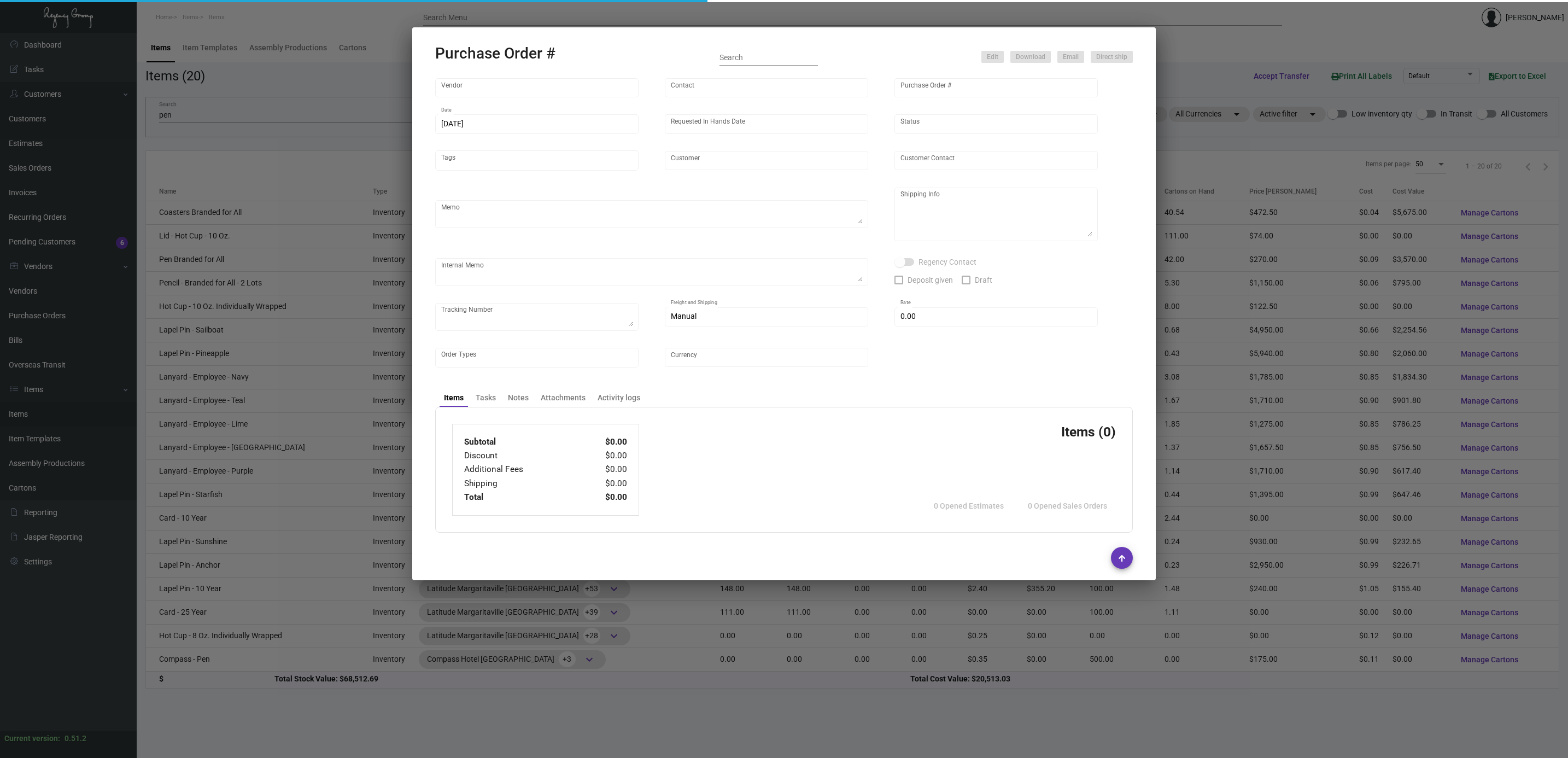
type input "Prostar - Pens"
type input "[PERSON_NAME]"
type input "106038"
type input "[DATE]"
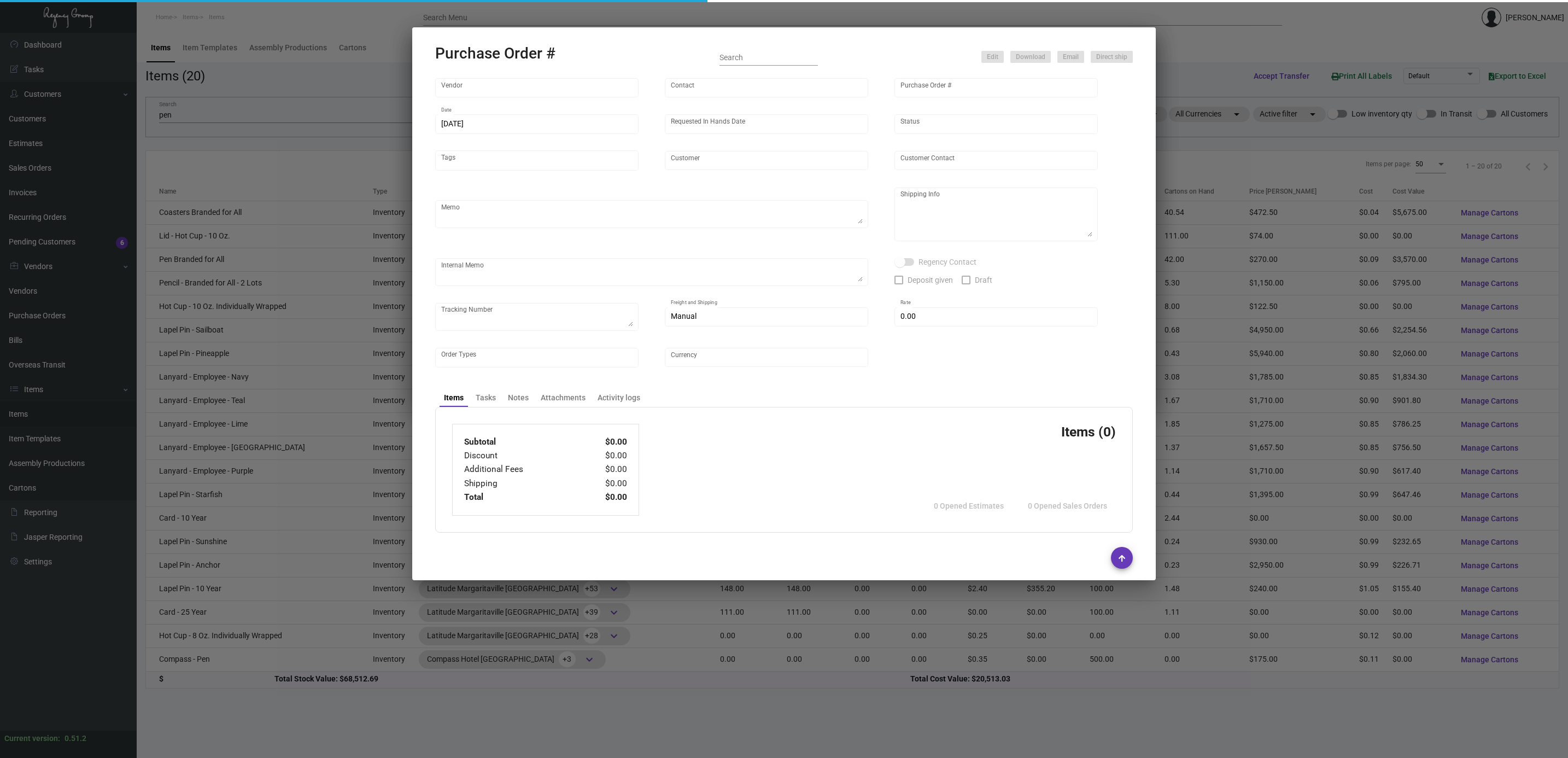
type input "Margaritaville Corp"
type textarea "Please ship by boat to our NJ warehouse."
type textarea "Regency Group NJ - [PERSON_NAME] [STREET_ADDRESS]"
checkbox input "true"
type input "$ 0.00"
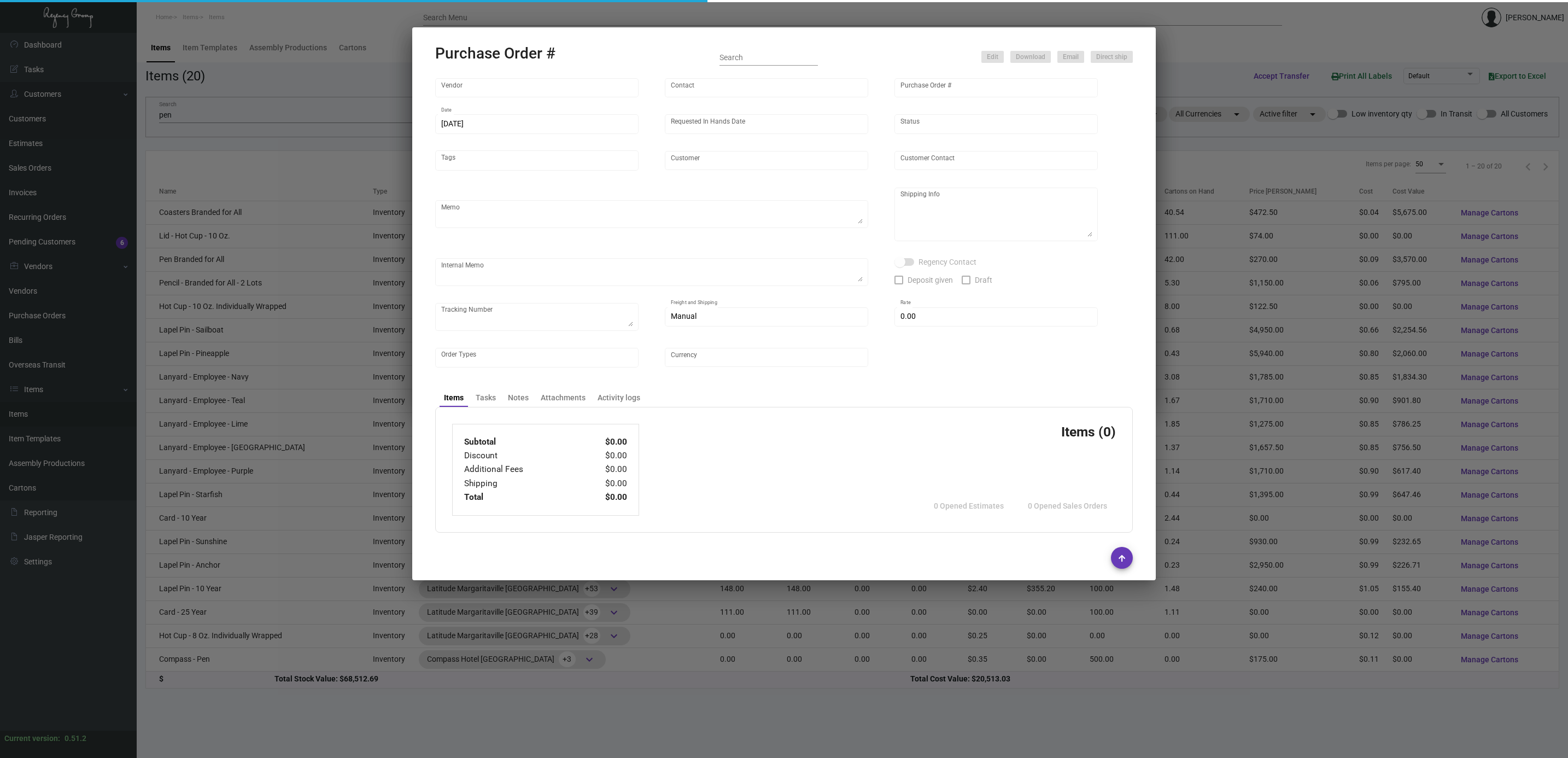
type input "United States Dollar $"
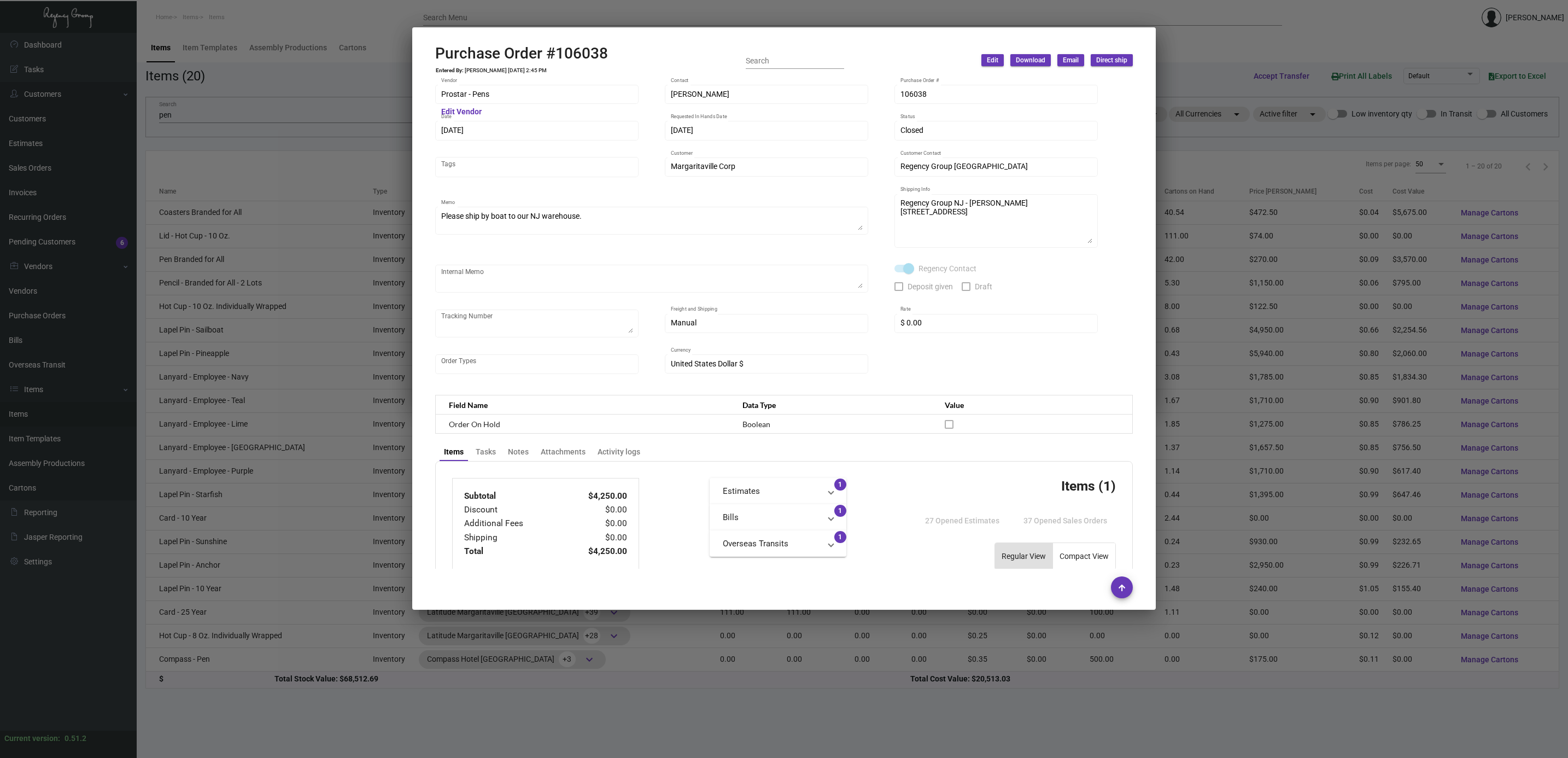
click at [575, 59] on h2 "Purchase Order #106038" at bounding box center [521, 54] width 173 height 18
copy h2 "106038"
click at [484, 69] on td "[PERSON_NAME] [DATE] 2:45 PM" at bounding box center [505, 71] width 83 height 6
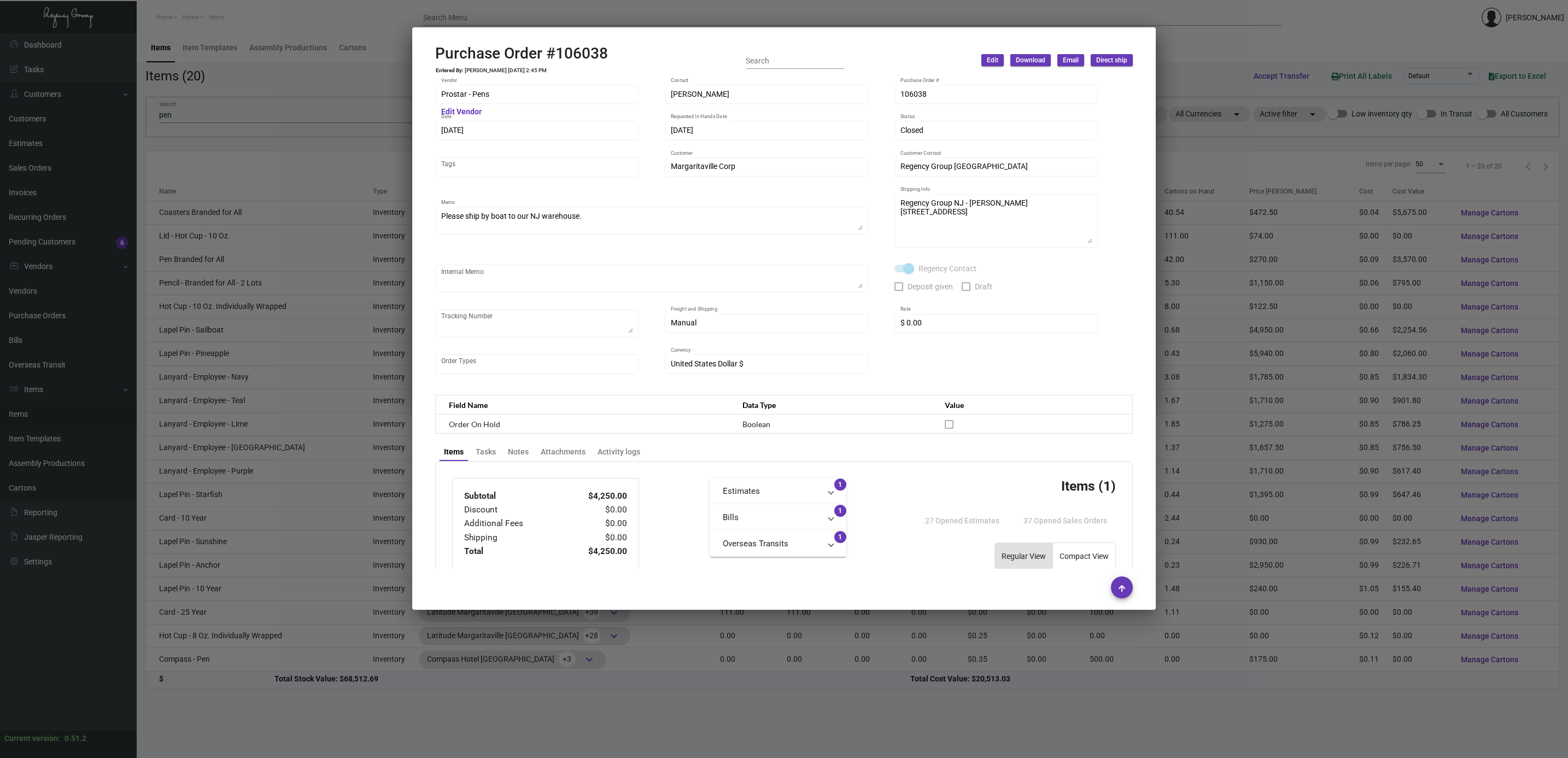
click at [484, 69] on td "[PERSON_NAME] [DATE] 2:45 PM" at bounding box center [505, 71] width 83 height 6
copy td "[PERSON_NAME] [DATE] 2:45 PM"
click at [647, 15] on div at bounding box center [784, 379] width 1568 height 758
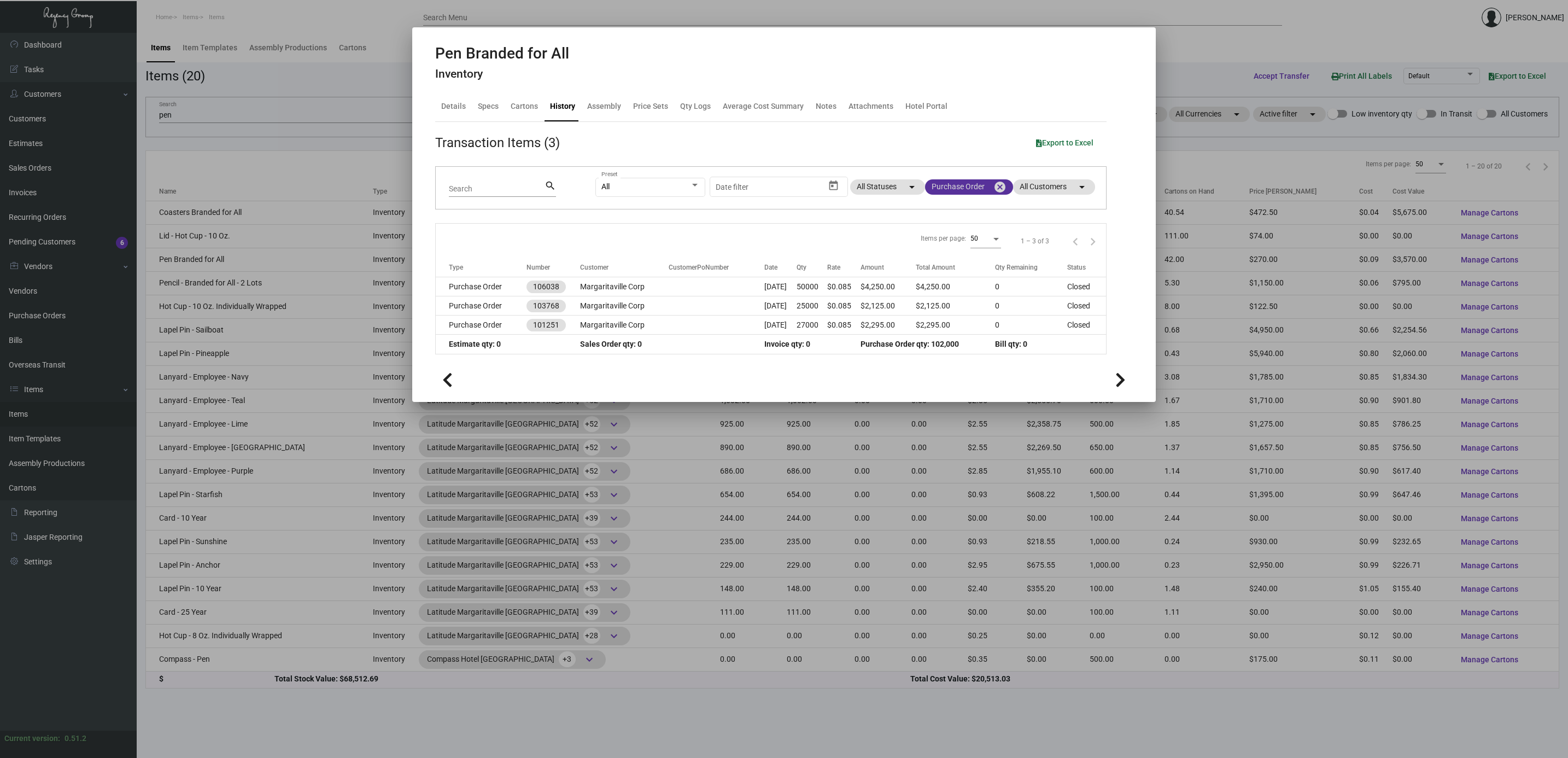
click at [999, 191] on mat-icon "cancel" at bounding box center [999, 187] width 13 height 13
click at [968, 189] on mat-chip "All Transaction Types arrow_drop_down" at bounding box center [959, 187] width 107 height 15
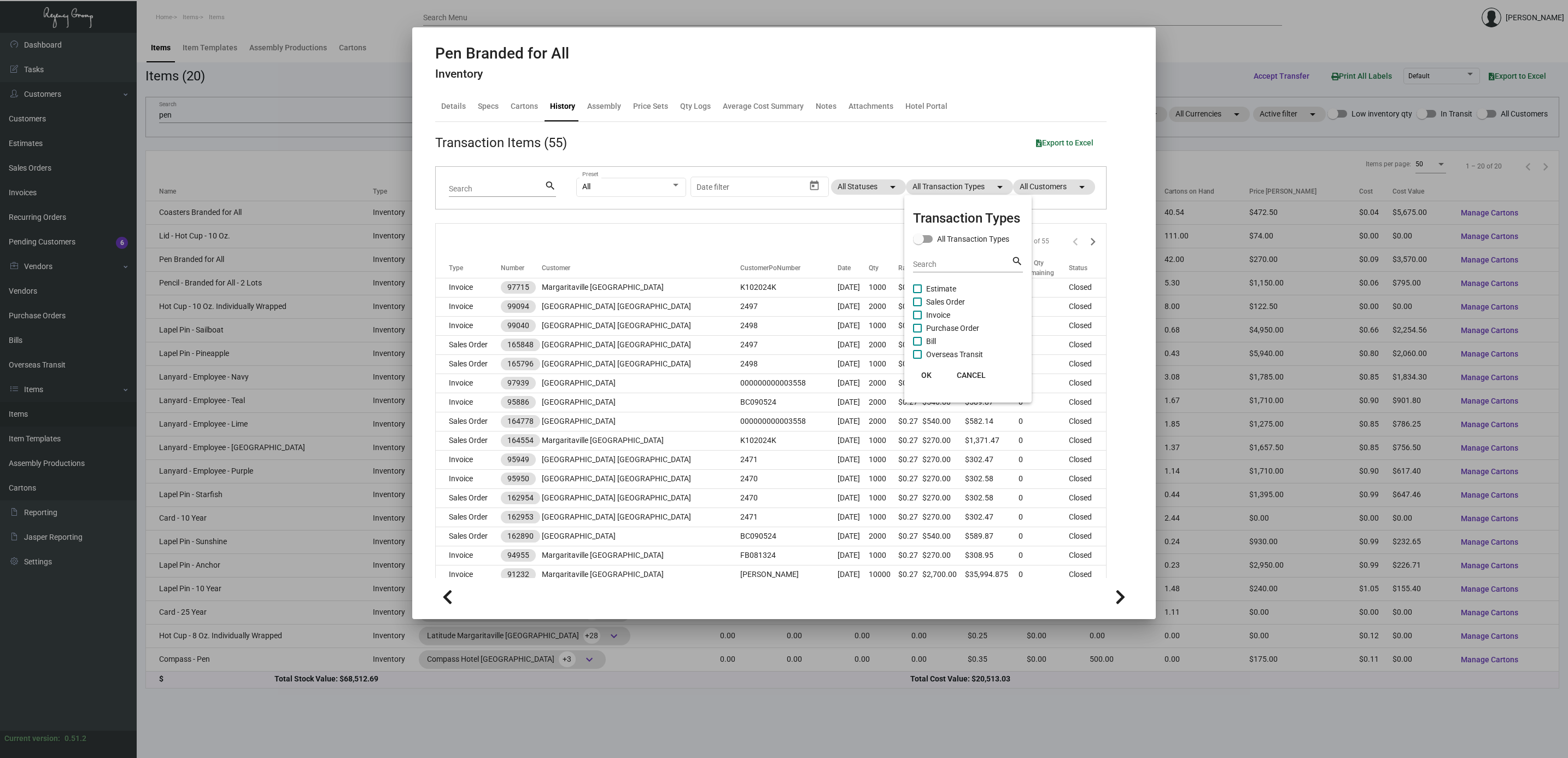
click at [942, 292] on span "Estimate" at bounding box center [941, 289] width 30 height 13
click at [917, 293] on input "Estimate" at bounding box center [917, 293] width 1 height 1
checkbox input "true"
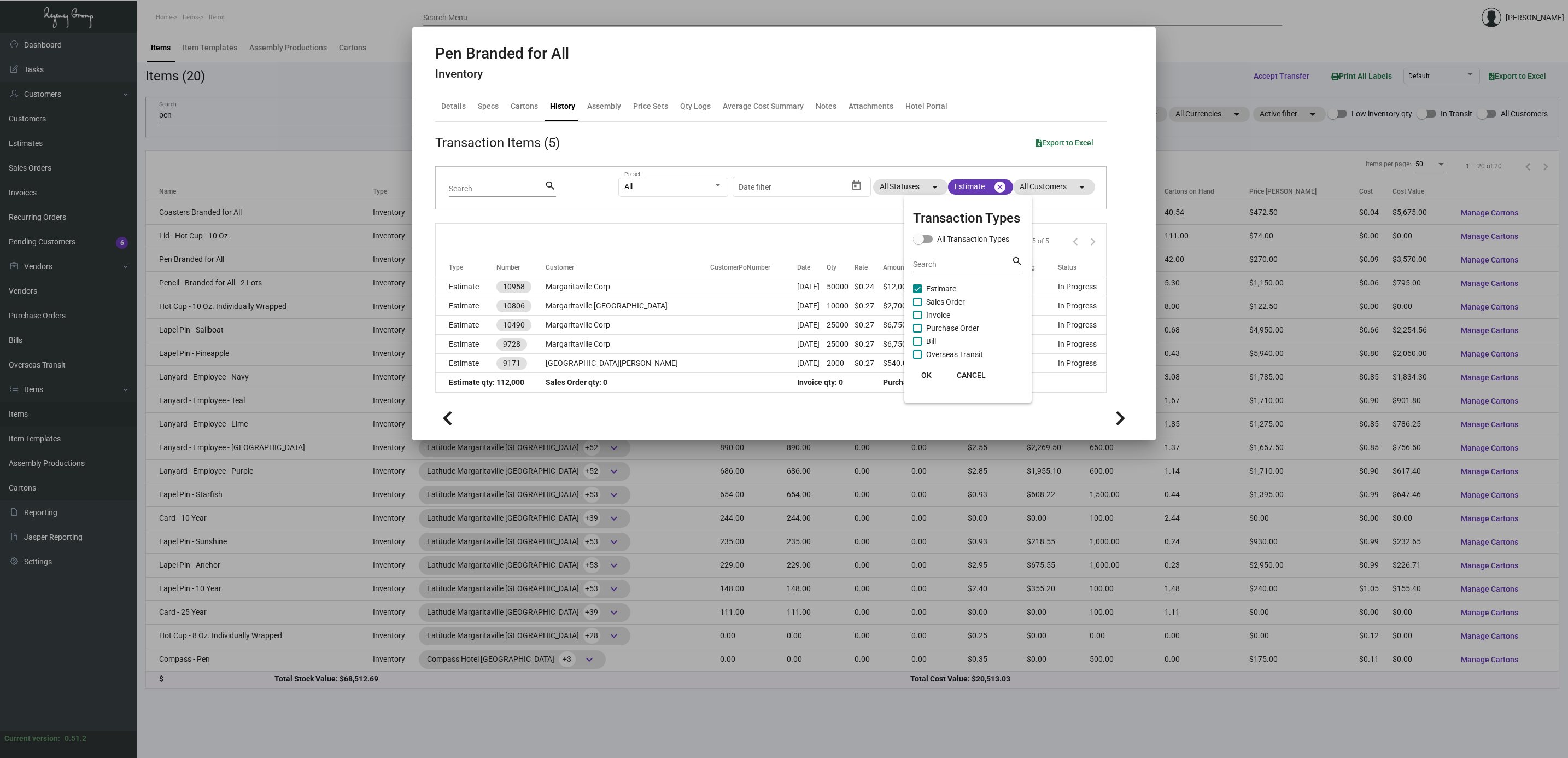
click at [470, 296] on div at bounding box center [784, 379] width 1568 height 758
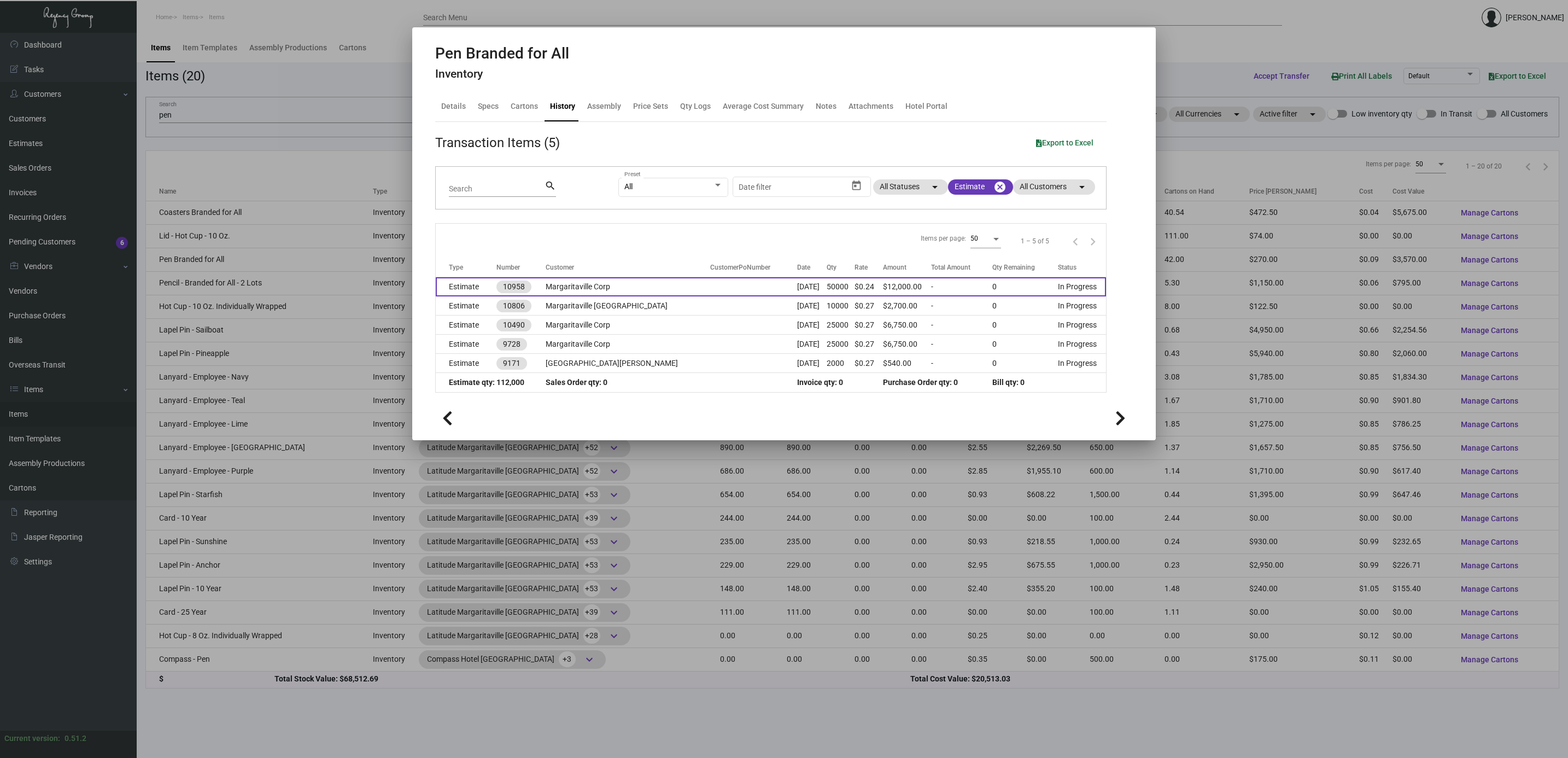
click at [467, 288] on td "Estimate" at bounding box center [465, 287] width 60 height 19
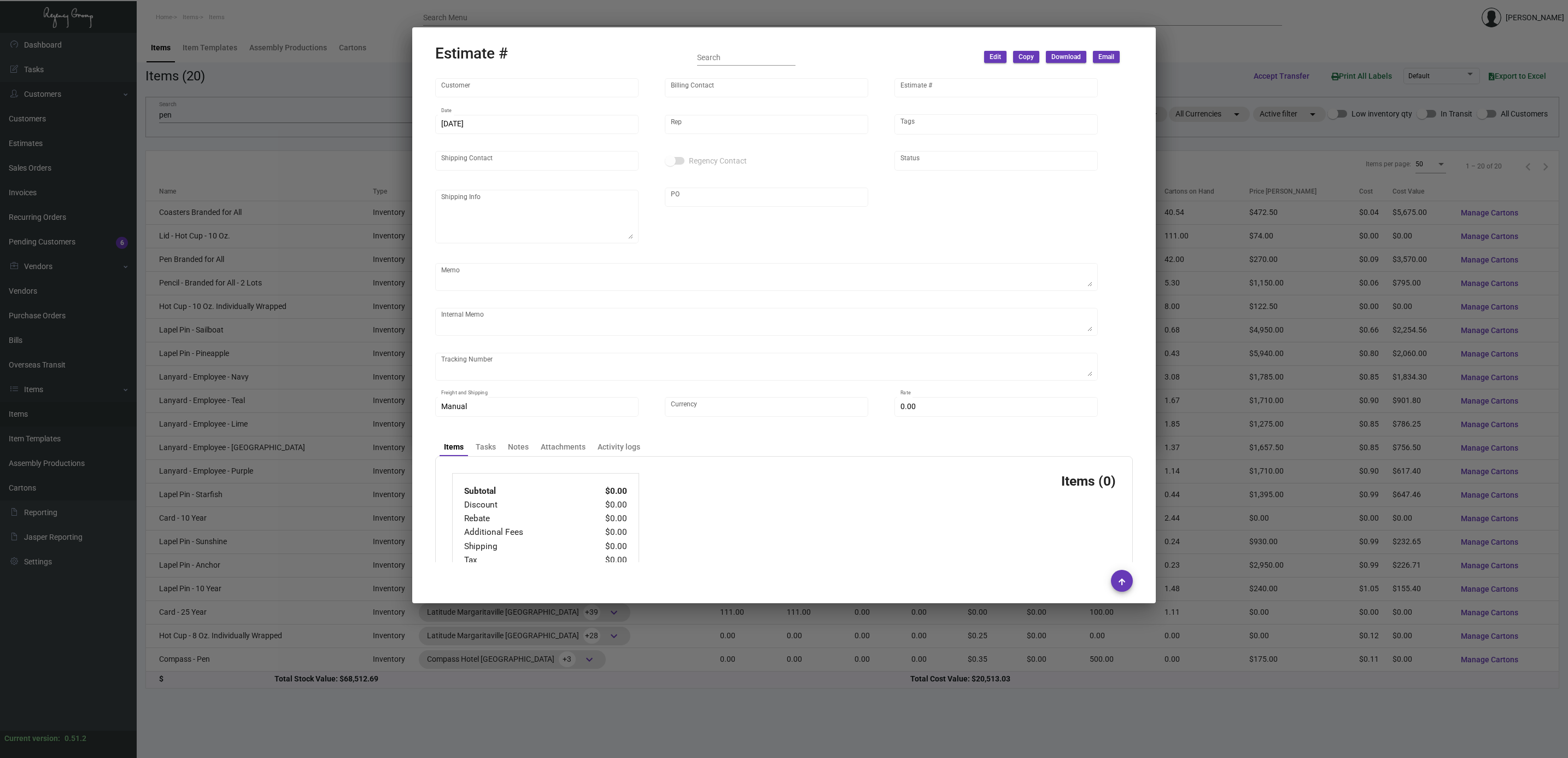
type input "Margaritaville Corp"
type input "[PERSON_NAME]"
type input "10958"
type input "[DATE]"
type input "[PERSON_NAME]"
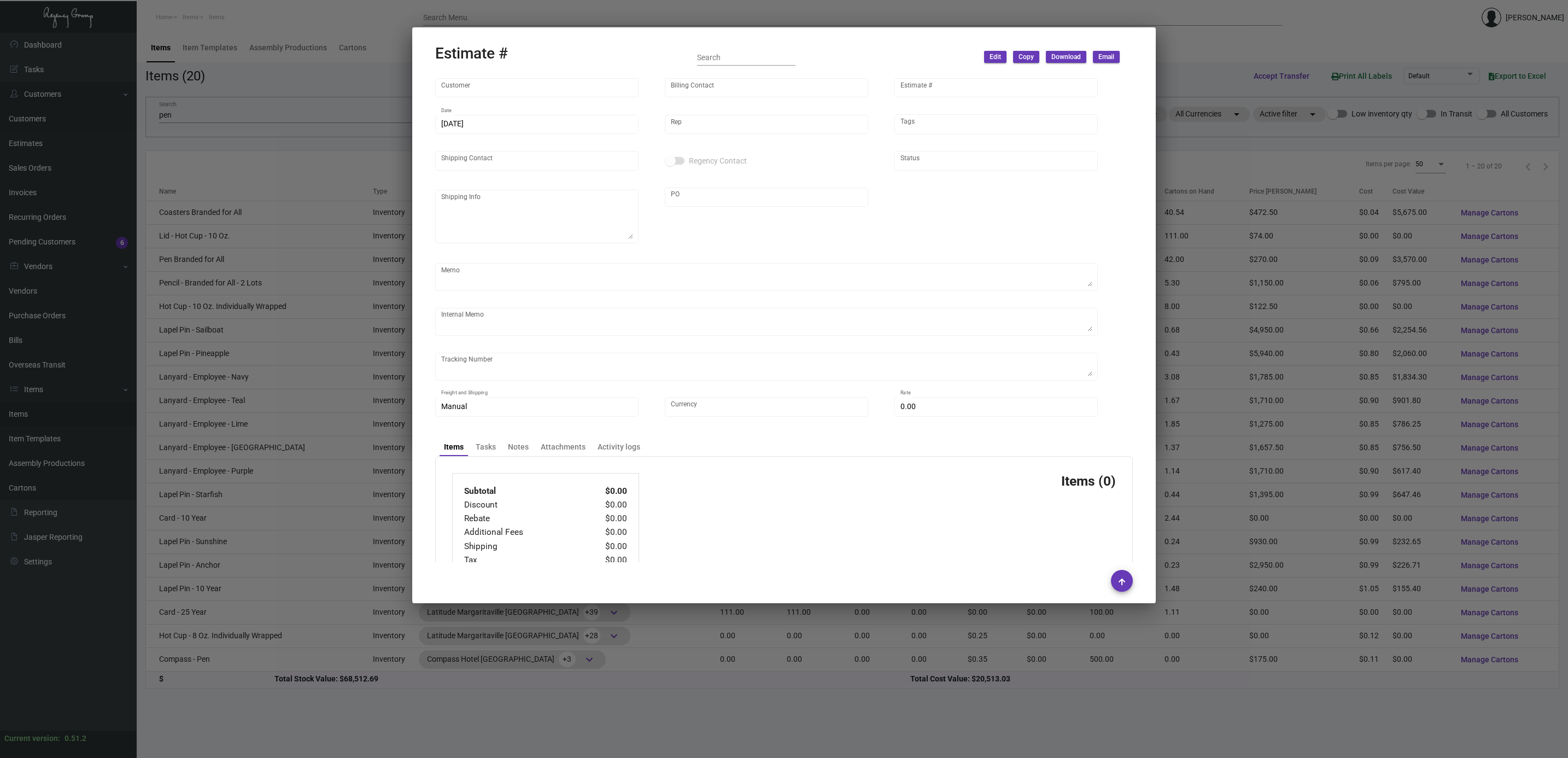
type input "[PERSON_NAME]"
type input "United States Dollar $"
type input "$ 0.00"
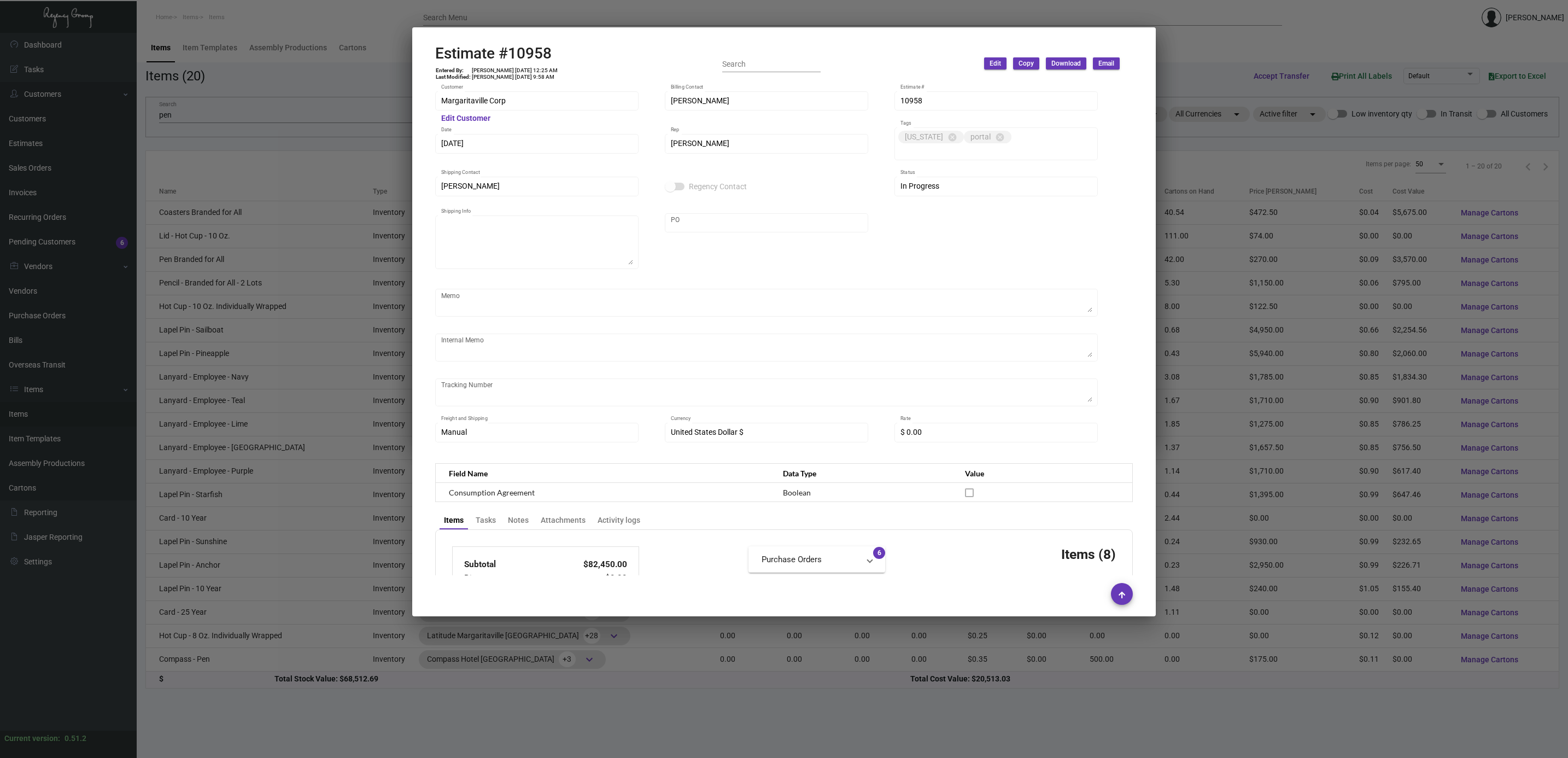
click at [521, 55] on h2 "Estimate #10958" at bounding box center [497, 54] width 123 height 18
copy h2 "10958"
click at [477, 71] on td "[PERSON_NAME] [DATE] 12:25 AM" at bounding box center [514, 71] width 87 height 6
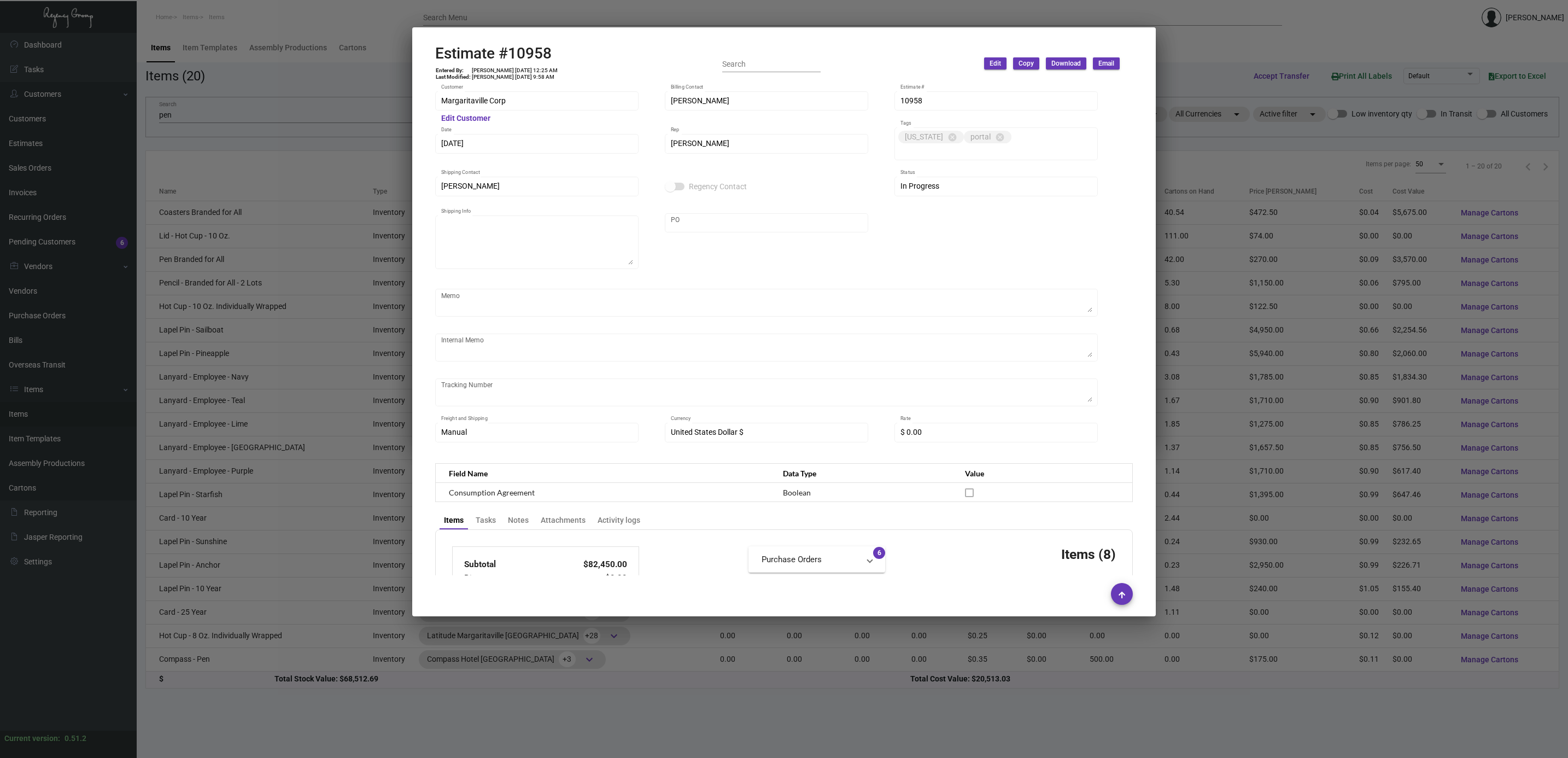
click at [477, 71] on td "[PERSON_NAME] [DATE] 12:25 AM" at bounding box center [514, 71] width 87 height 6
copy td "[PERSON_NAME] [DATE] 12:25 AM"
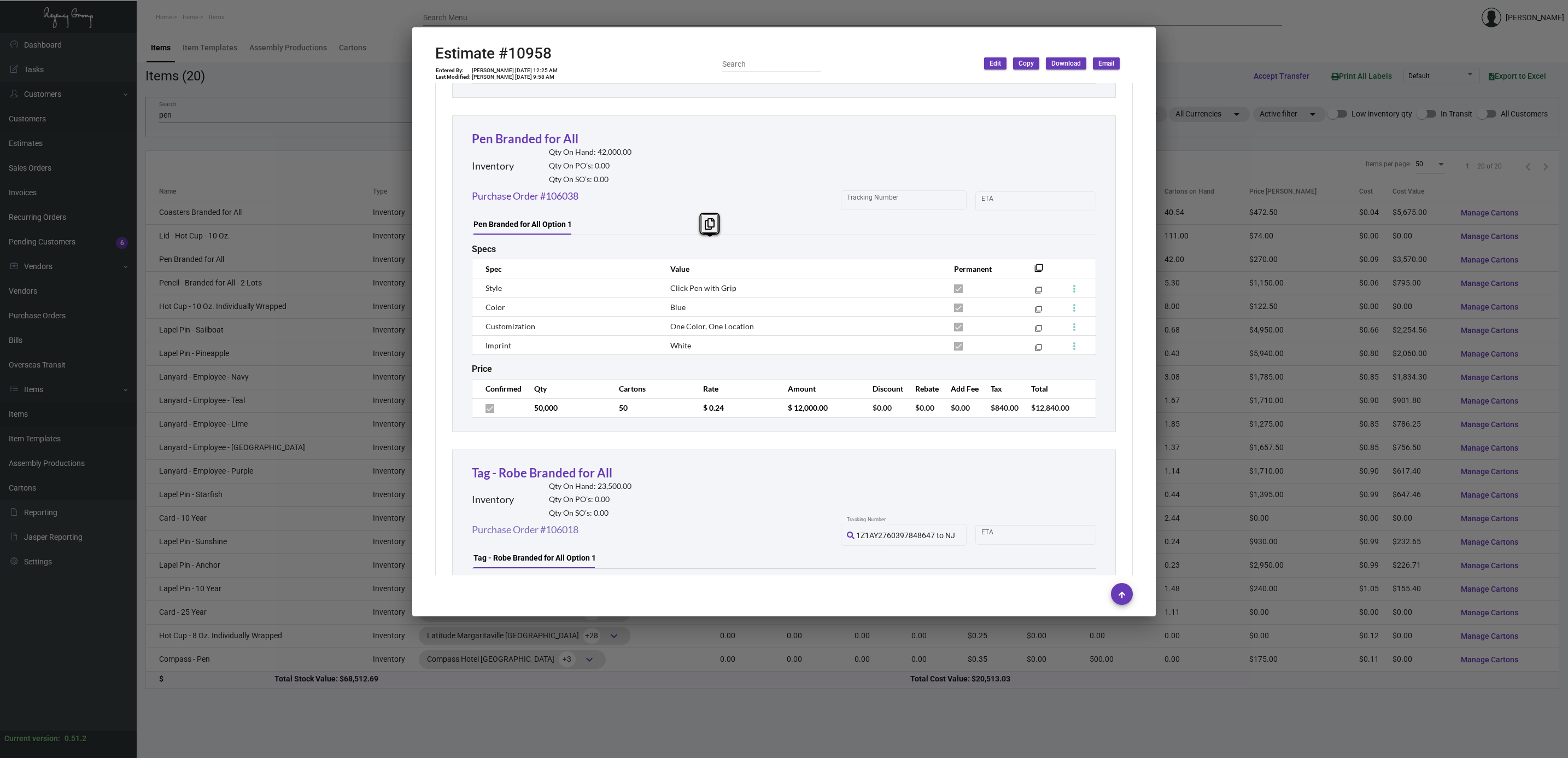
scroll to position [2215, 0]
click at [1035, 273] on mat-icon "filter_none" at bounding box center [1039, 275] width 9 height 9
click at [883, 4] on div at bounding box center [784, 379] width 1568 height 758
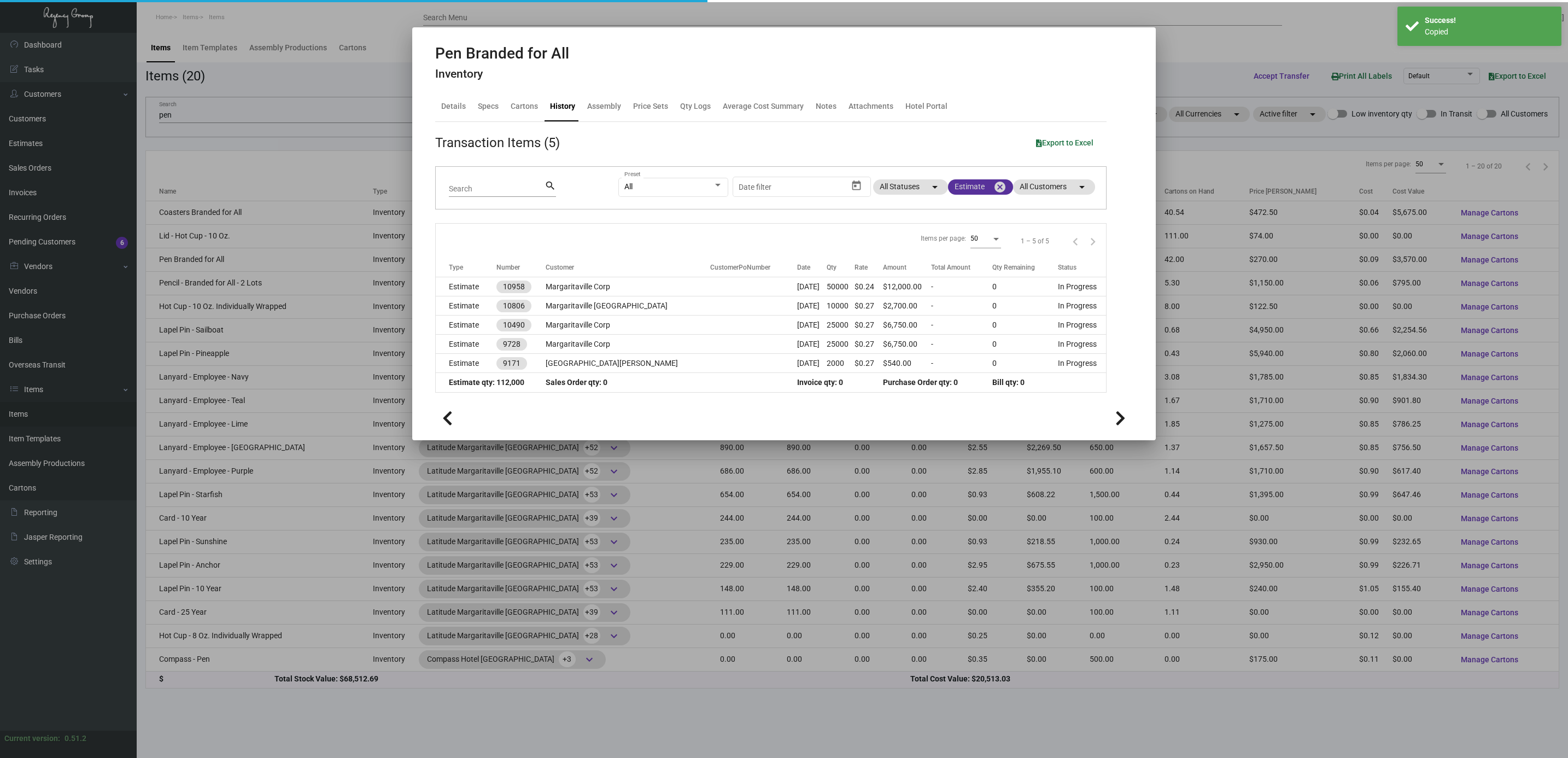
click at [996, 190] on mat-icon "cancel" at bounding box center [999, 187] width 13 height 13
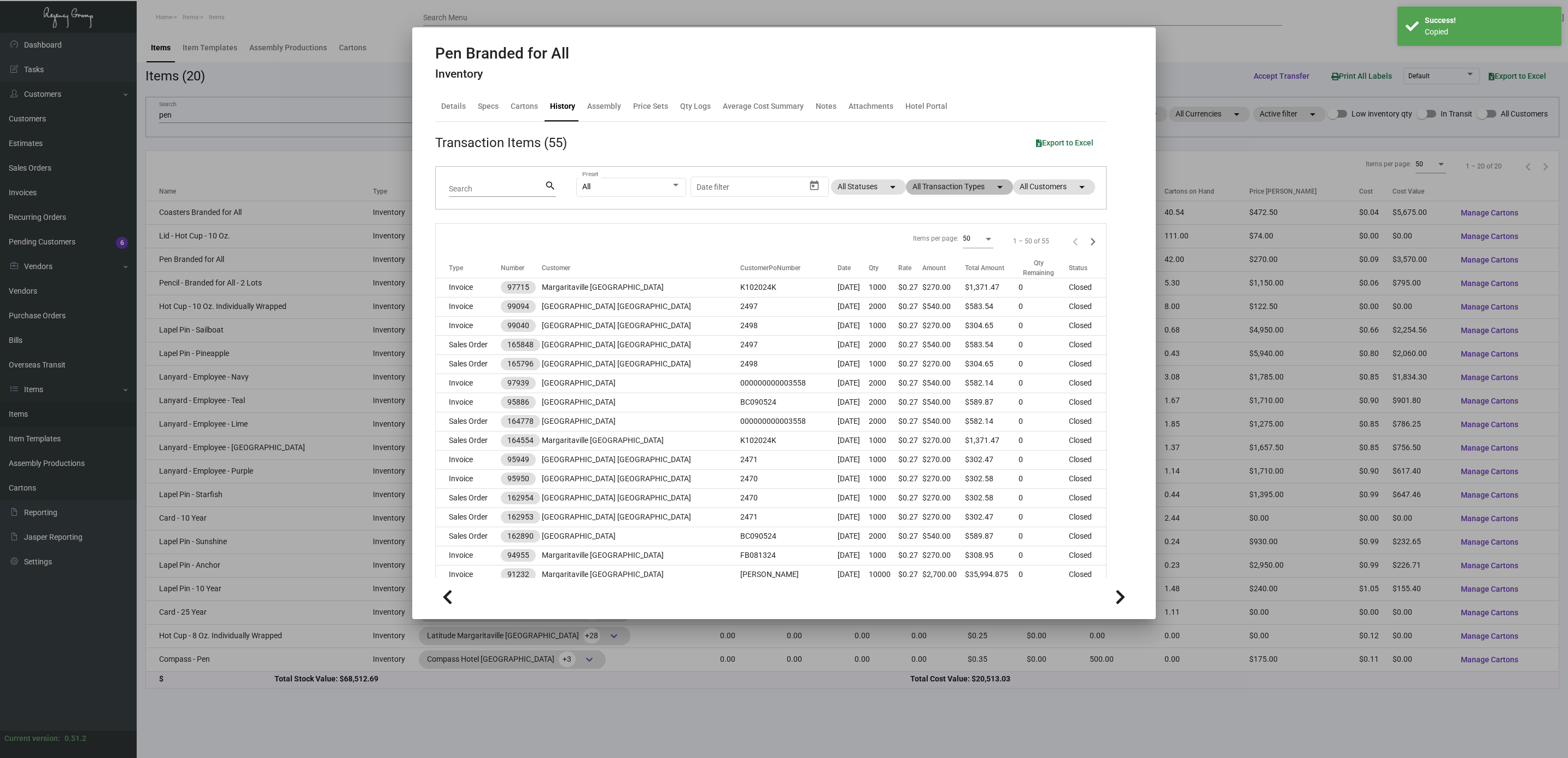
click at [993, 186] on mat-icon "arrow_drop_down" at bounding box center [999, 187] width 13 height 13
click at [931, 325] on span "Purchase Order" at bounding box center [940, 328] width 53 height 13
click at [905, 333] on input "Purchase Order" at bounding box center [905, 333] width 1 height 1
checkbox input "true"
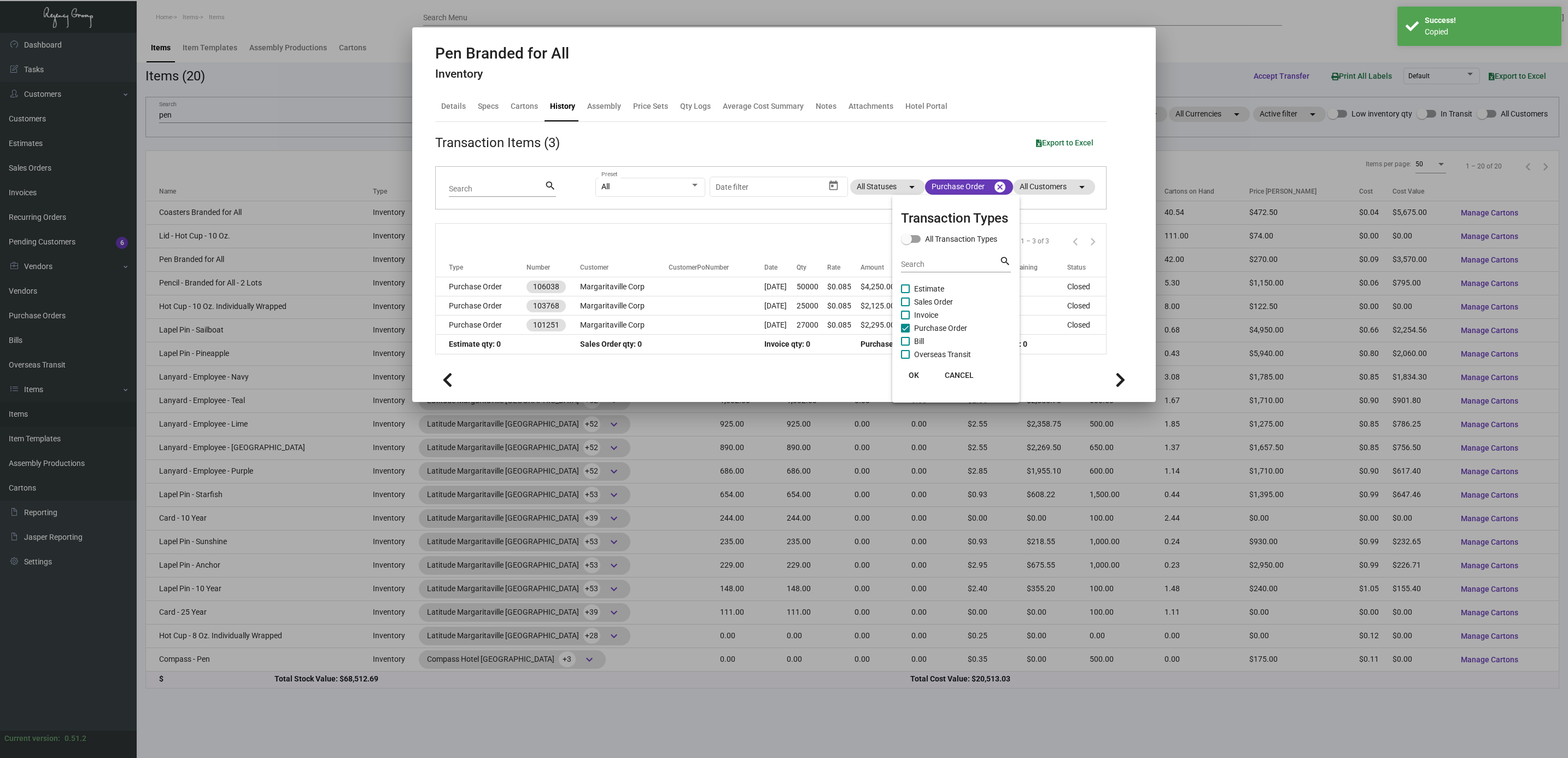
click at [490, 299] on div at bounding box center [784, 379] width 1568 height 758
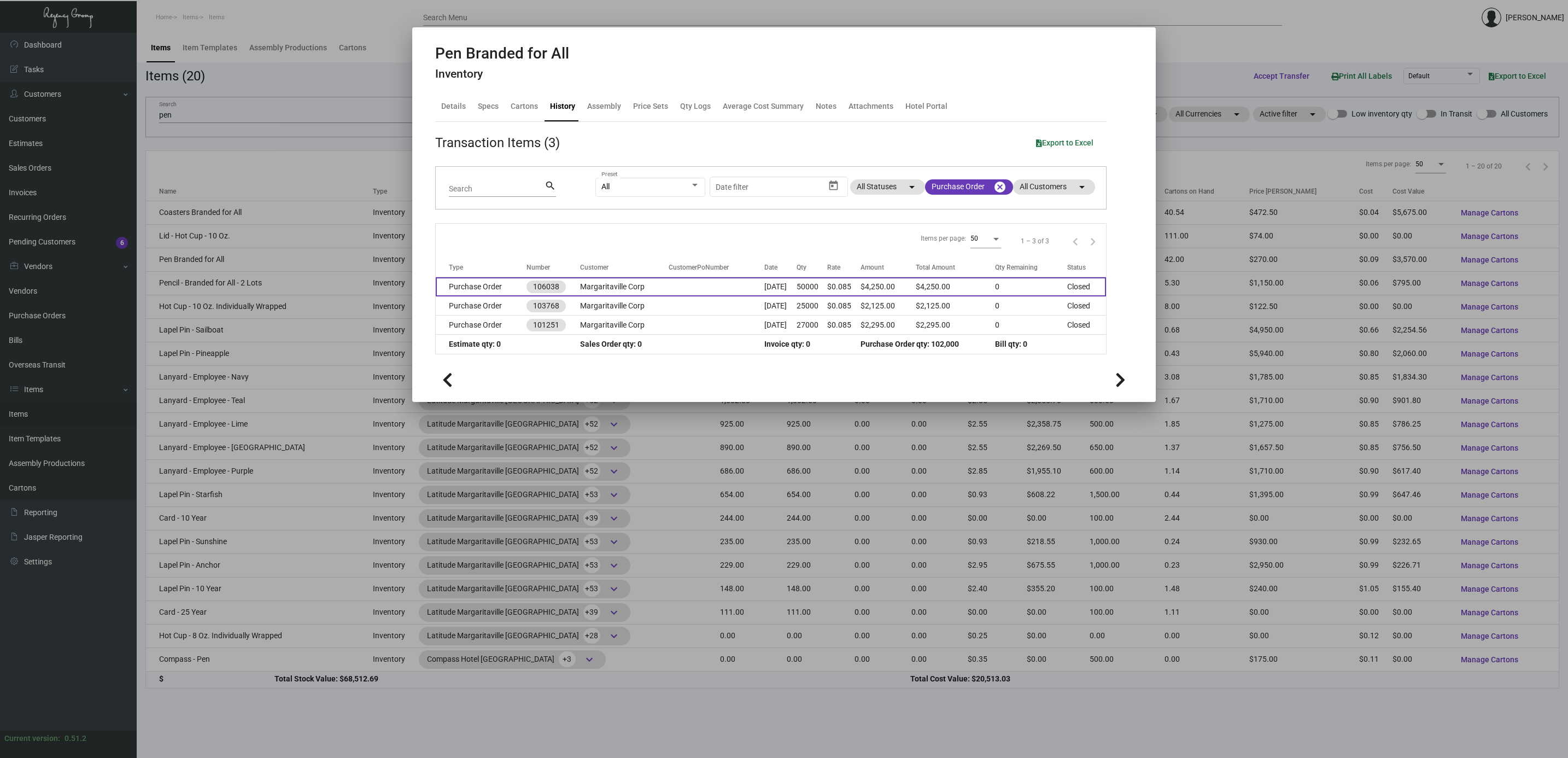
click at [486, 291] on td "Purchase Order" at bounding box center [481, 287] width 91 height 19
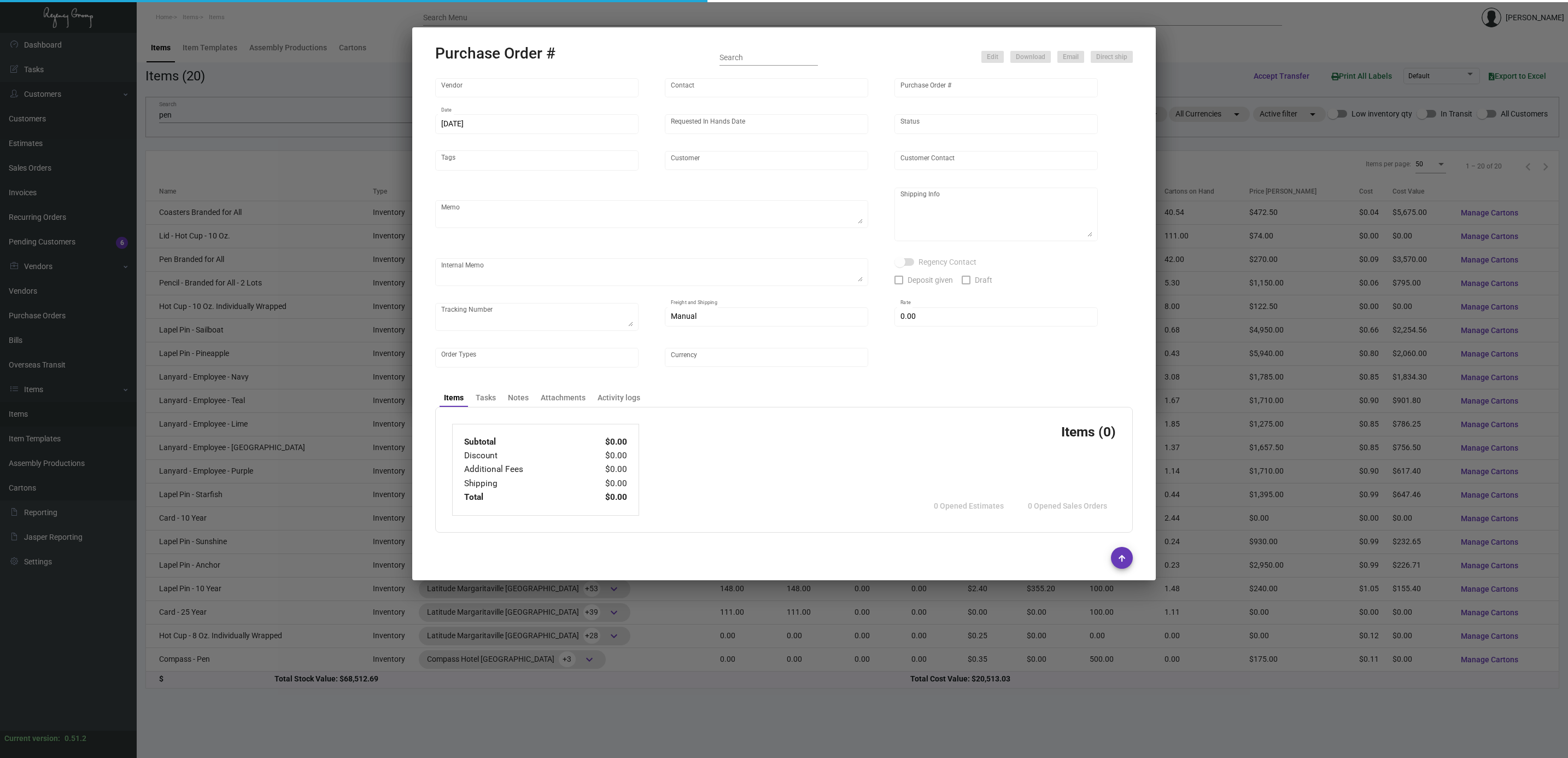
type input "Prostar - Pens"
type input "[PERSON_NAME]"
type input "106038"
type input "[DATE]"
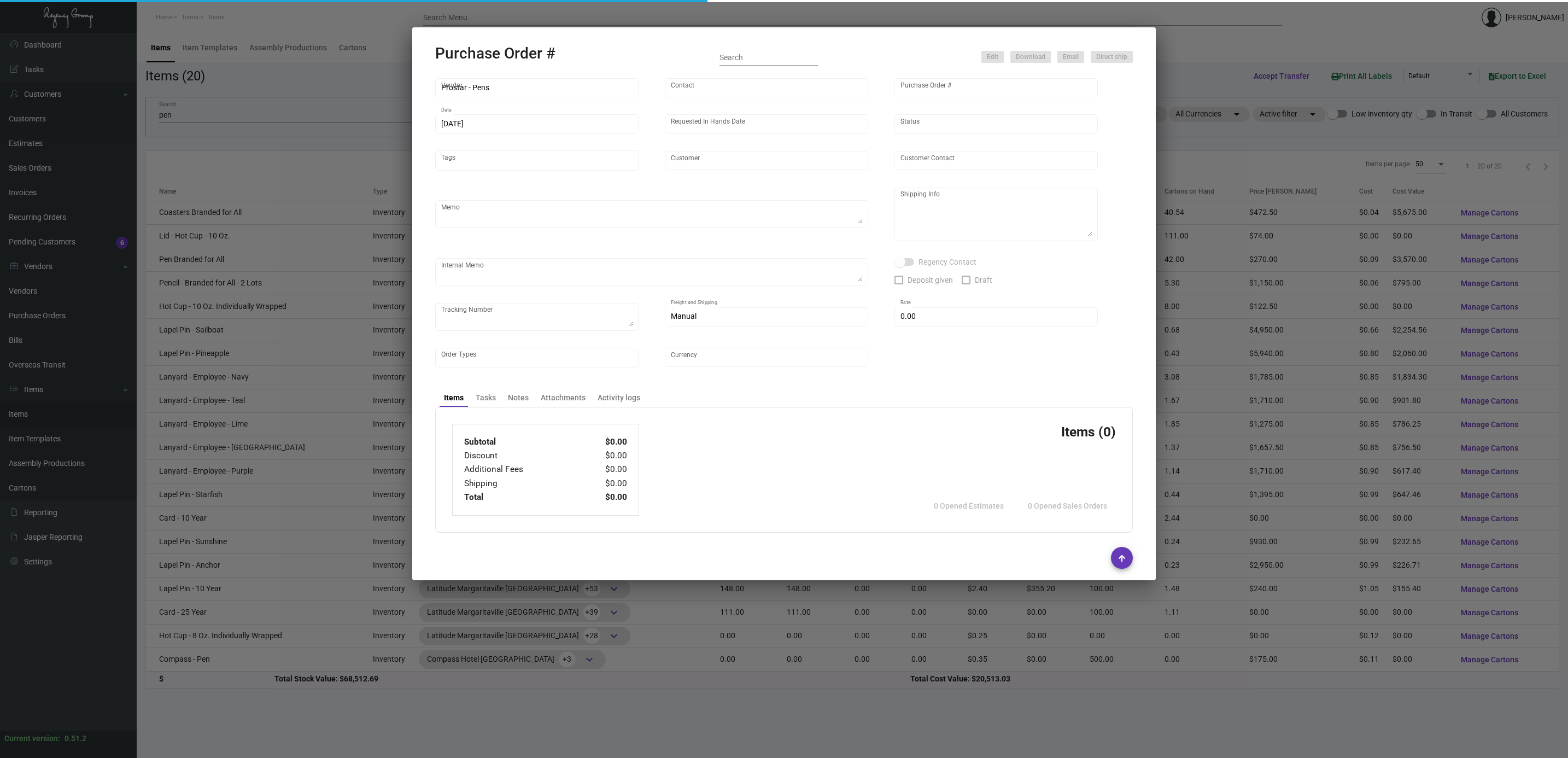
type input "Margaritaville Corp"
type textarea "Please ship by boat to our NJ warehouse."
type textarea "Regency Group NJ - [PERSON_NAME] [STREET_ADDRESS]"
checkbox input "true"
type input "$ 0.00"
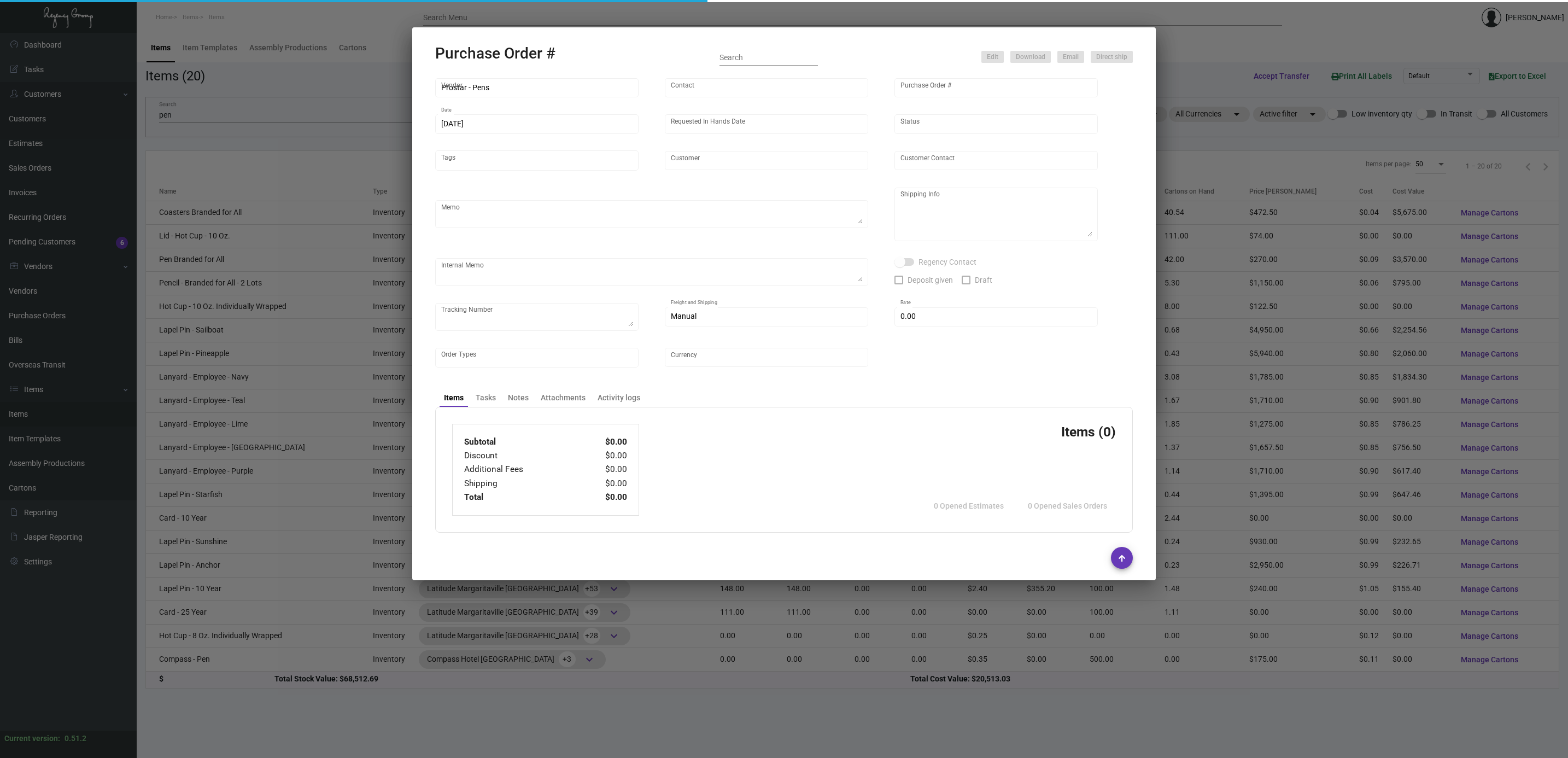
type input "United States Dollar $"
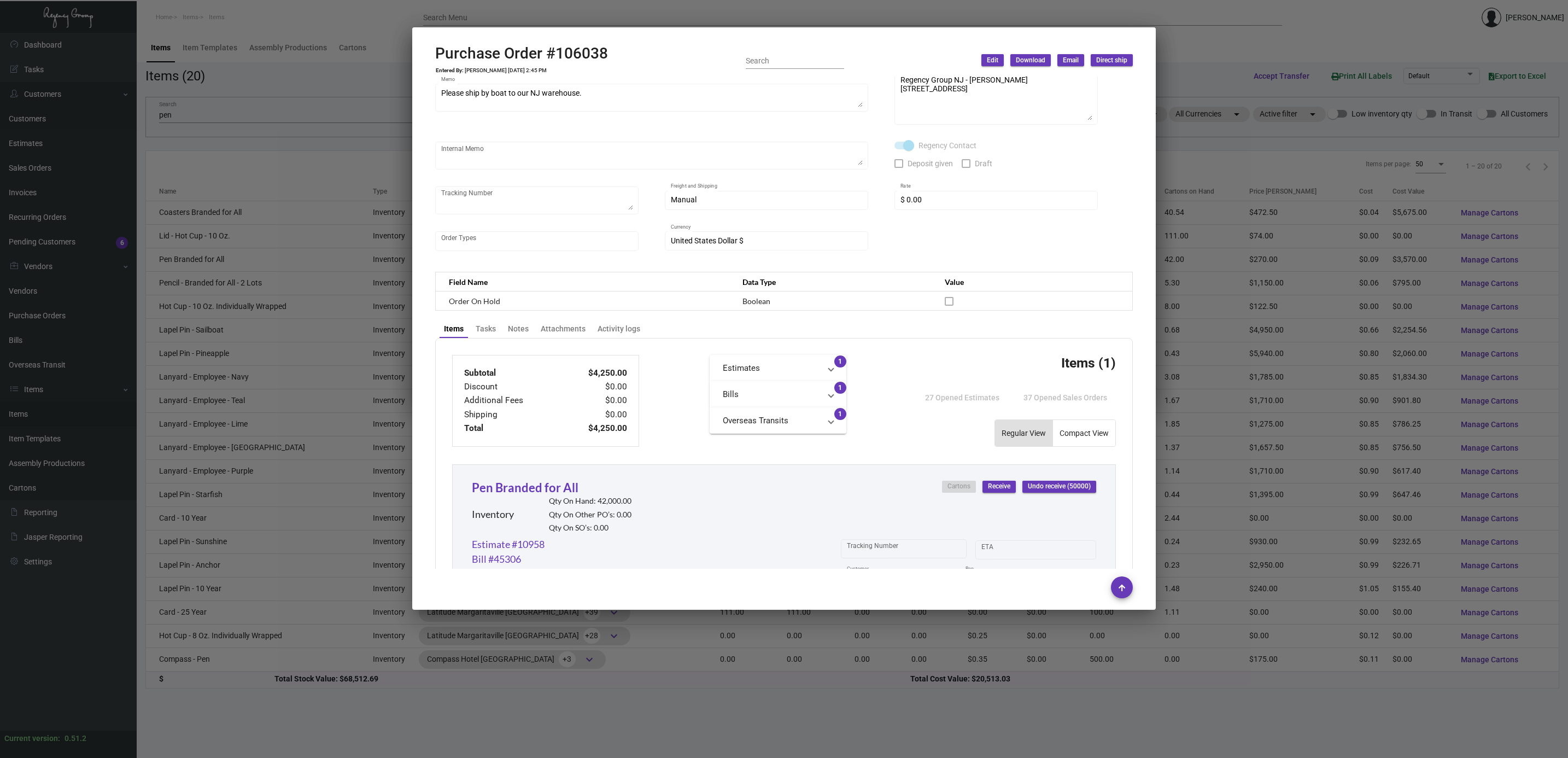
scroll to position [390, 0]
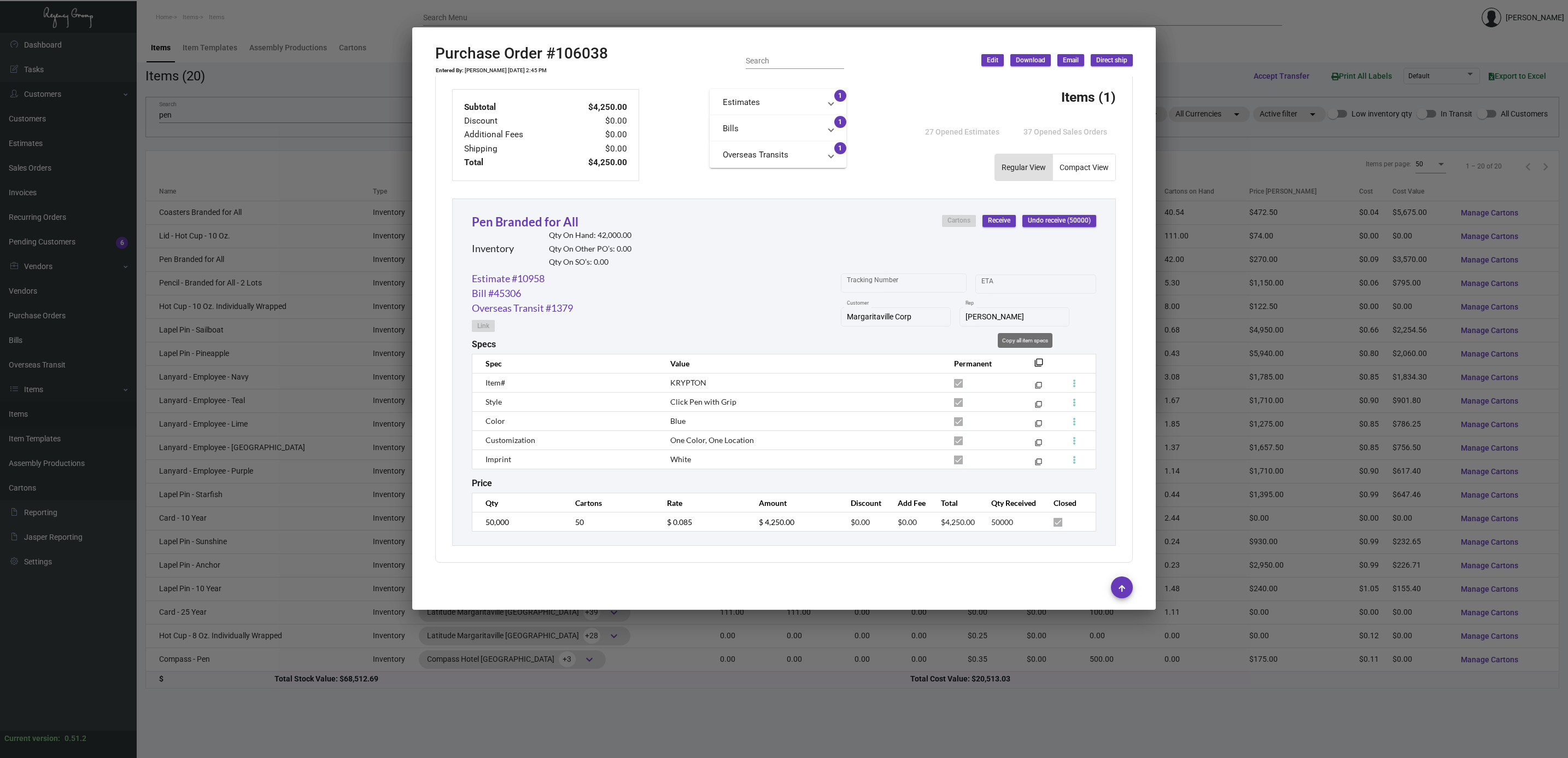
click at [1035, 362] on mat-icon "filter_none" at bounding box center [1039, 366] width 9 height 9
